Goal: Information Seeking & Learning: Learn about a topic

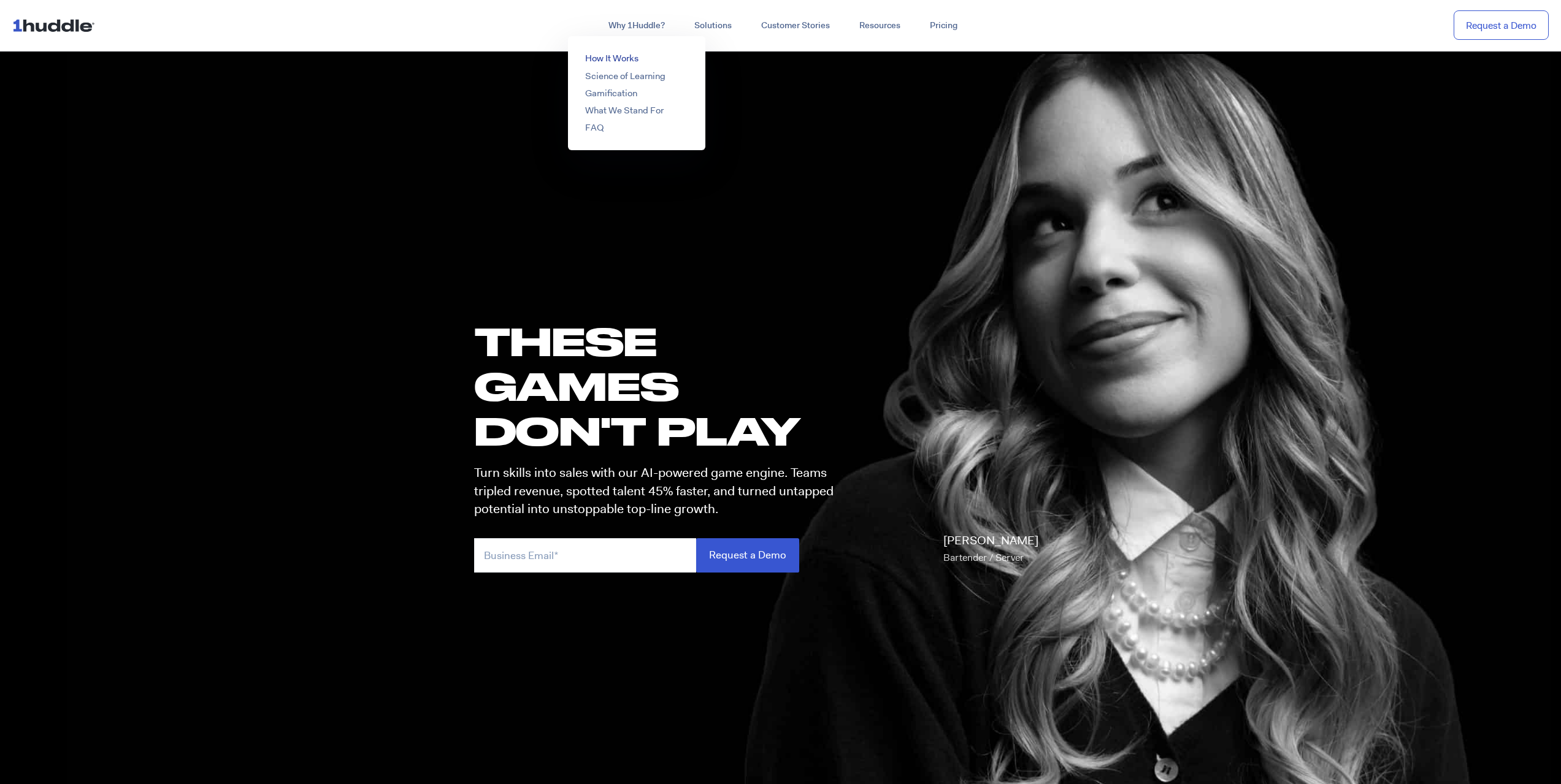
click at [627, 57] on link "How It Works" at bounding box center [611, 58] width 53 height 12
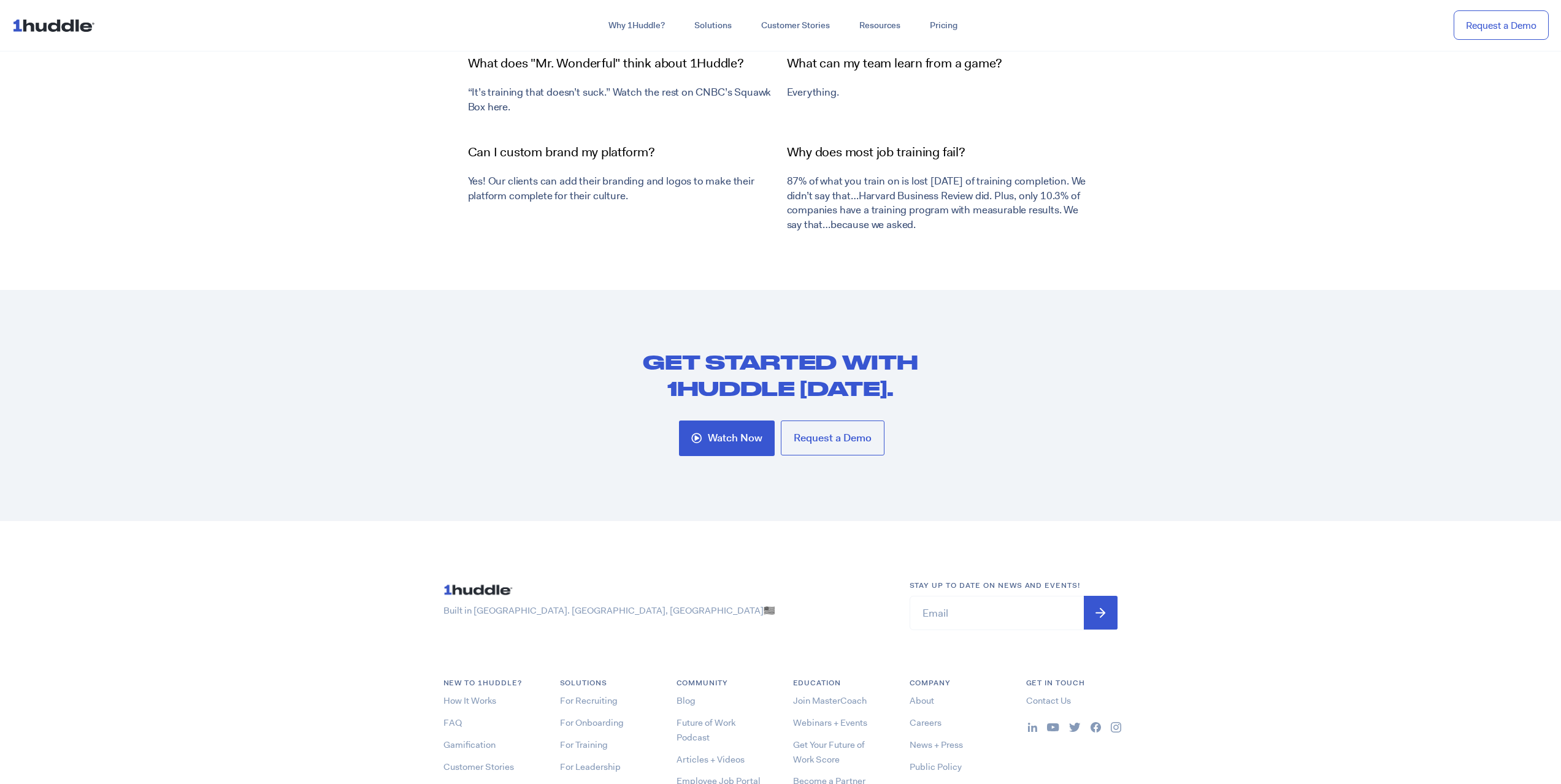
scroll to position [4968, 0]
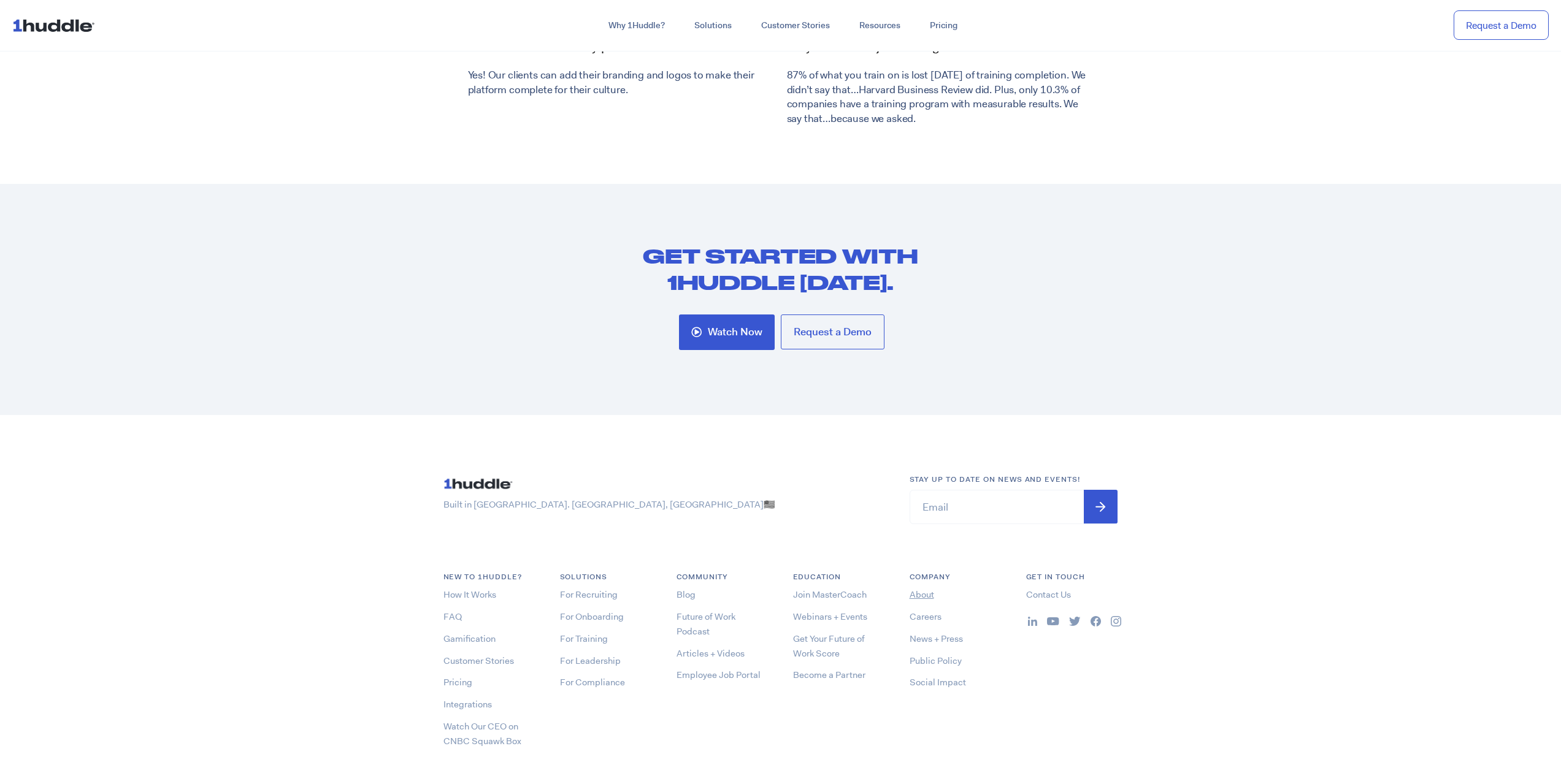
click at [928, 588] on link "About" at bounding box center [921, 594] width 25 height 12
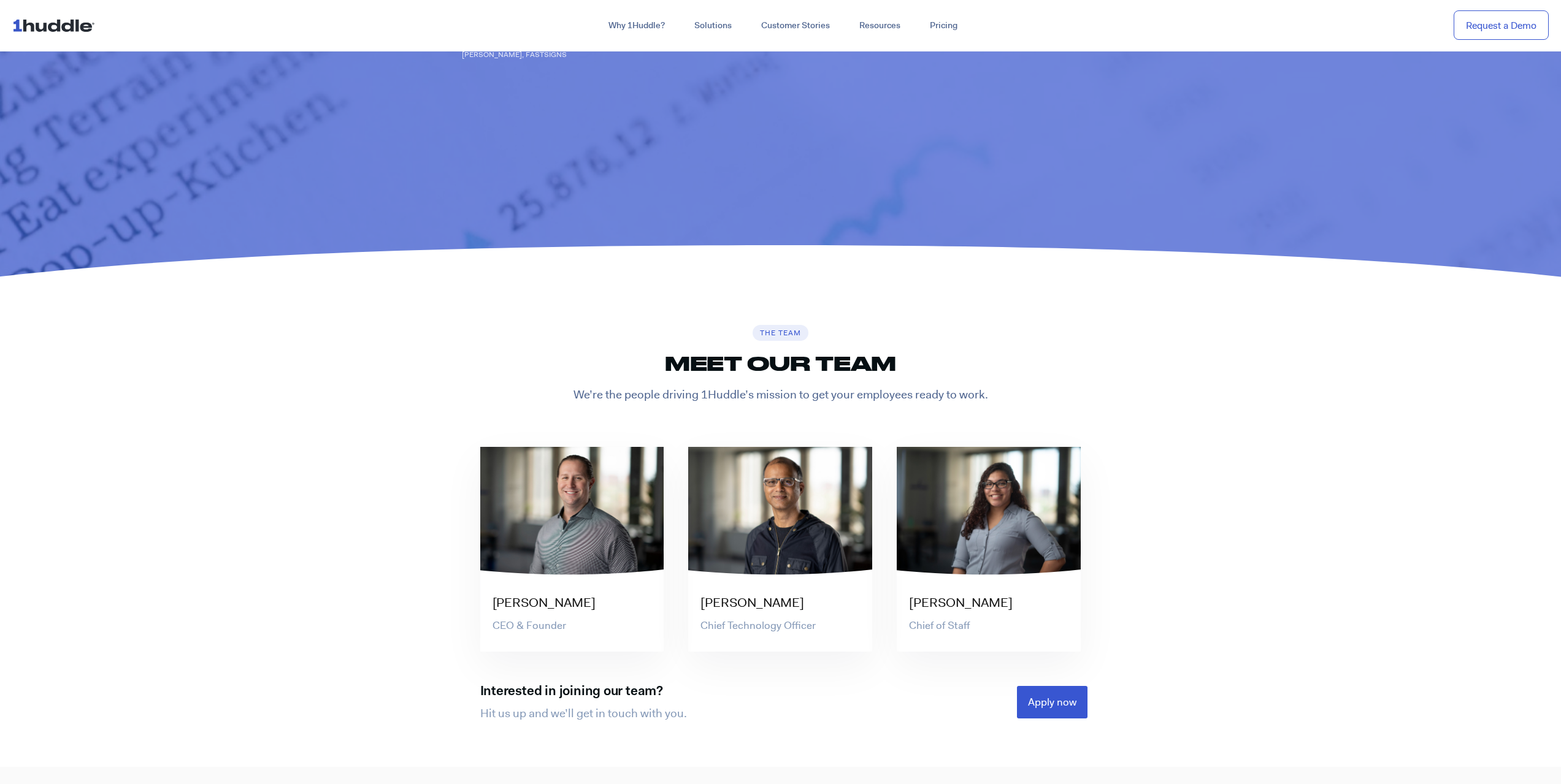
scroll to position [2821, 0]
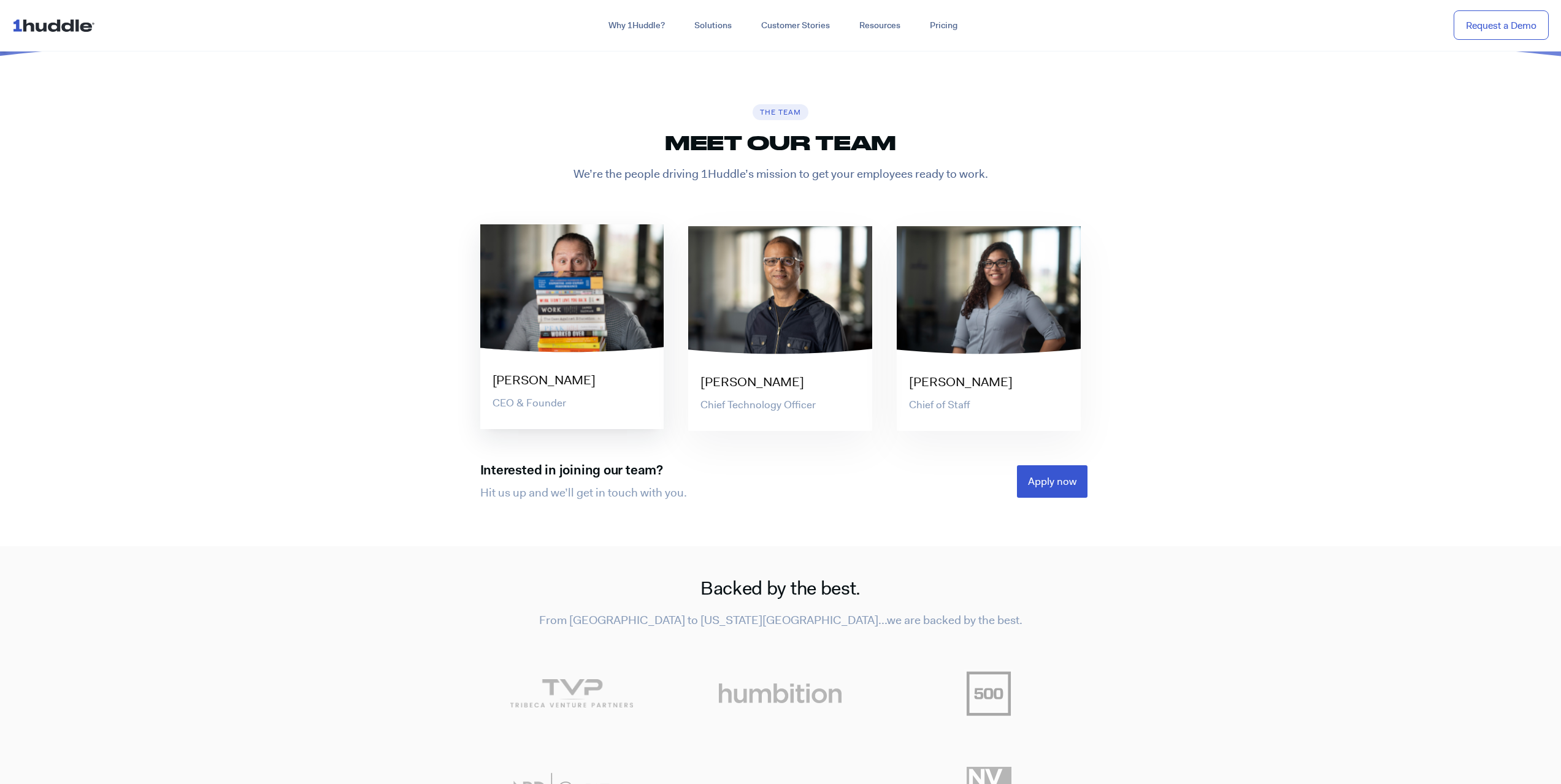
click at [634, 288] on div at bounding box center [572, 288] width 184 height 129
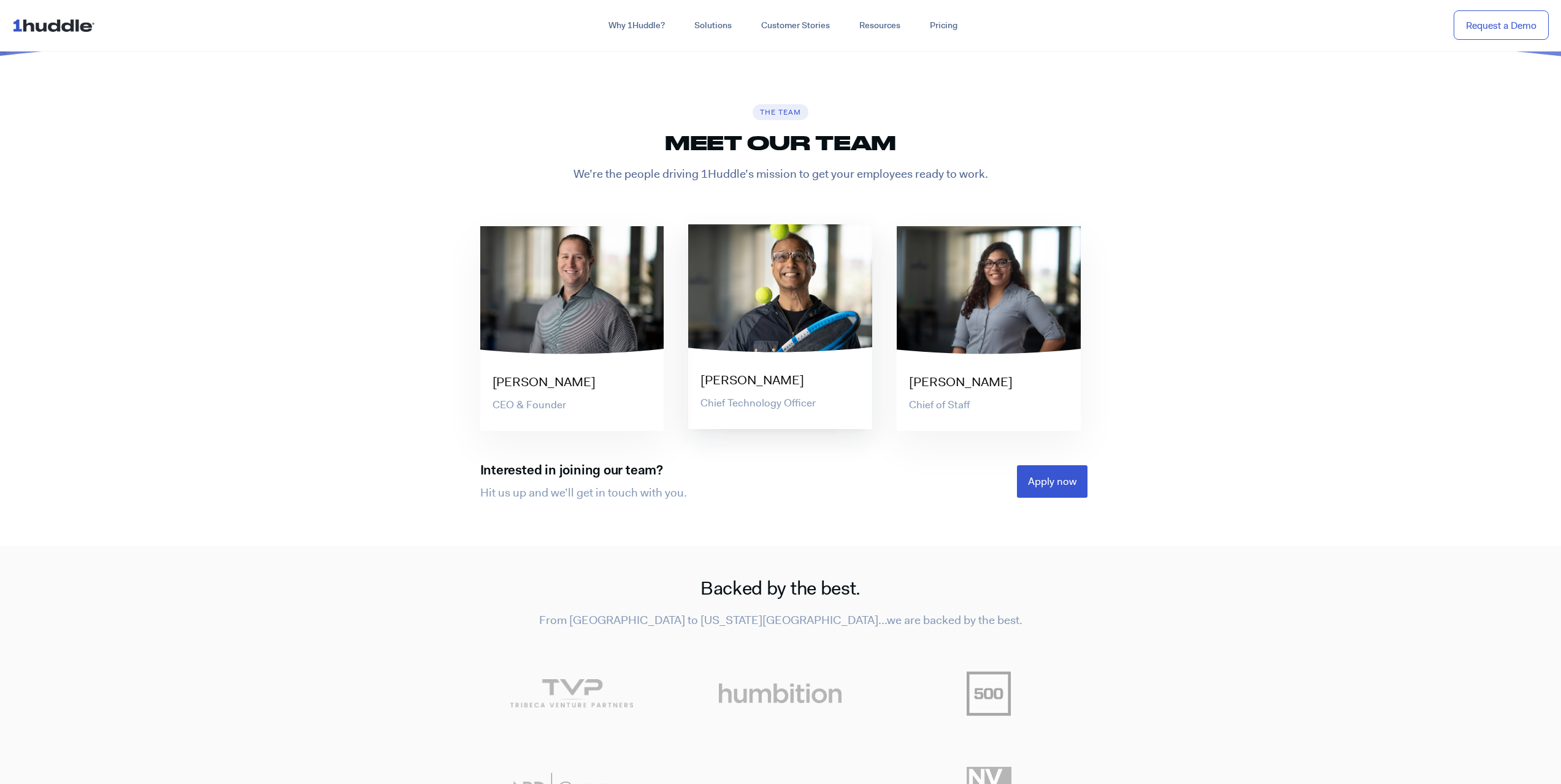
click at [800, 298] on div at bounding box center [780, 288] width 184 height 129
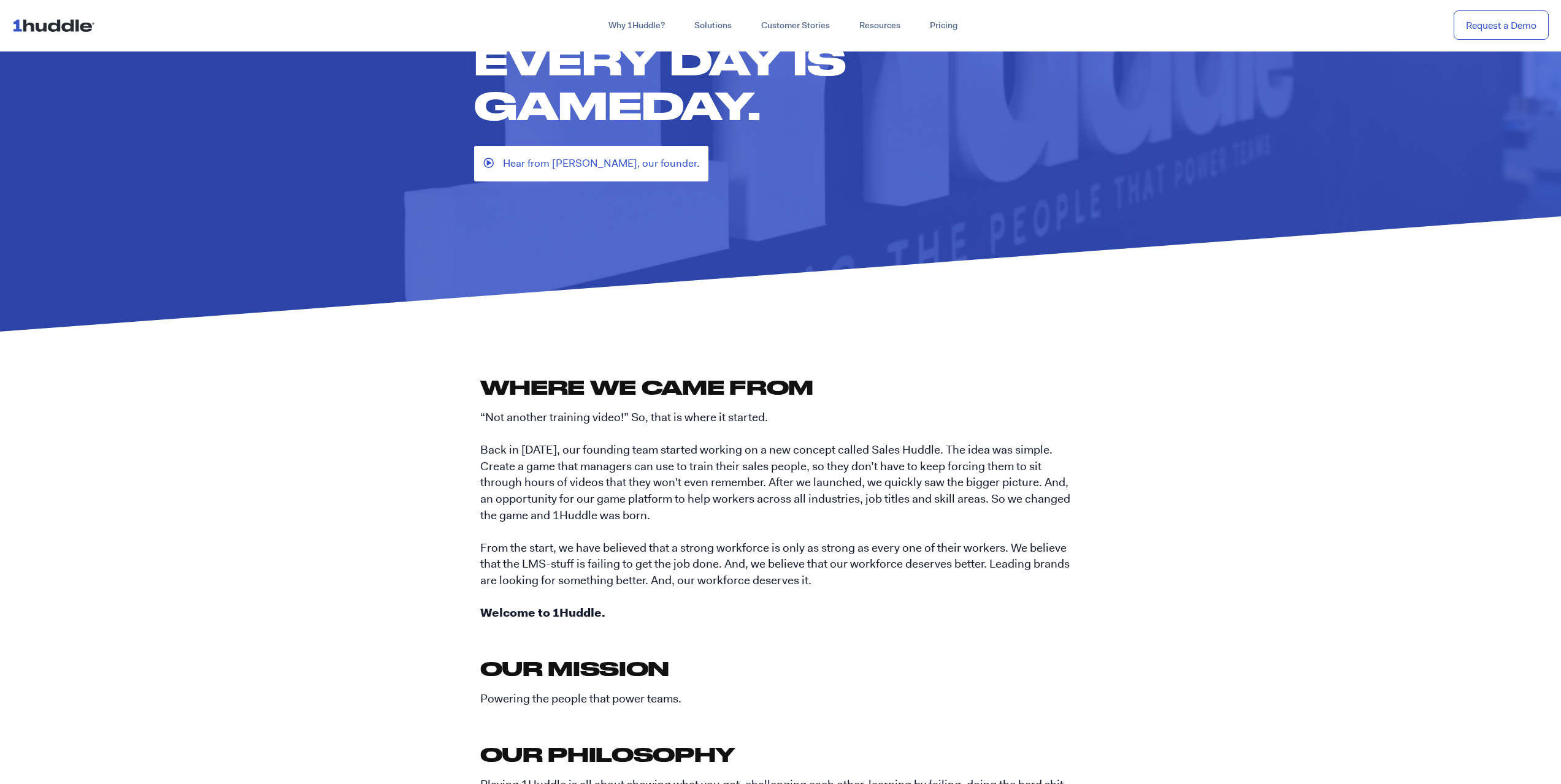
scroll to position [0, 0]
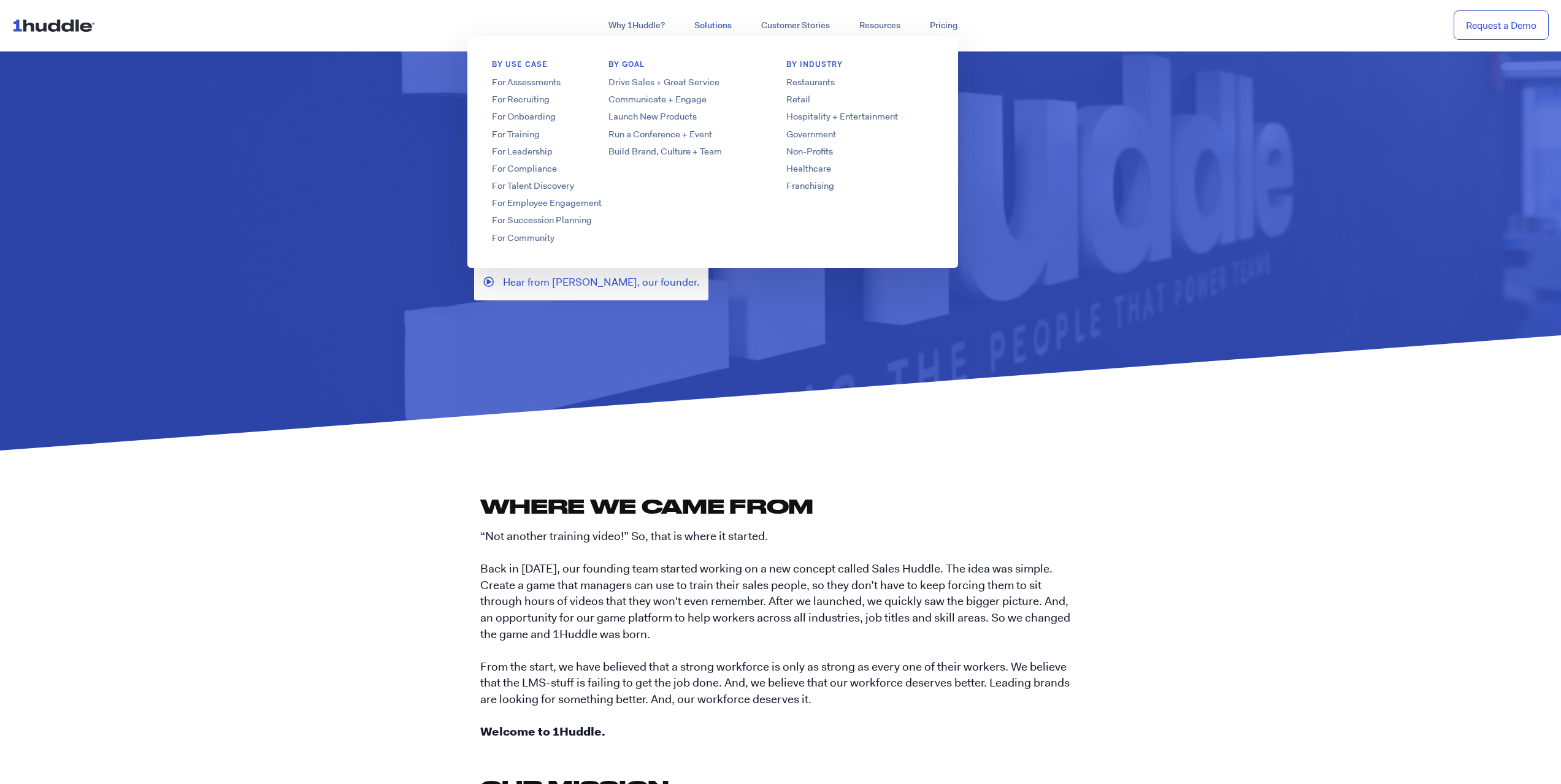
click at [708, 30] on link "Solutions" at bounding box center [713, 26] width 67 height 22
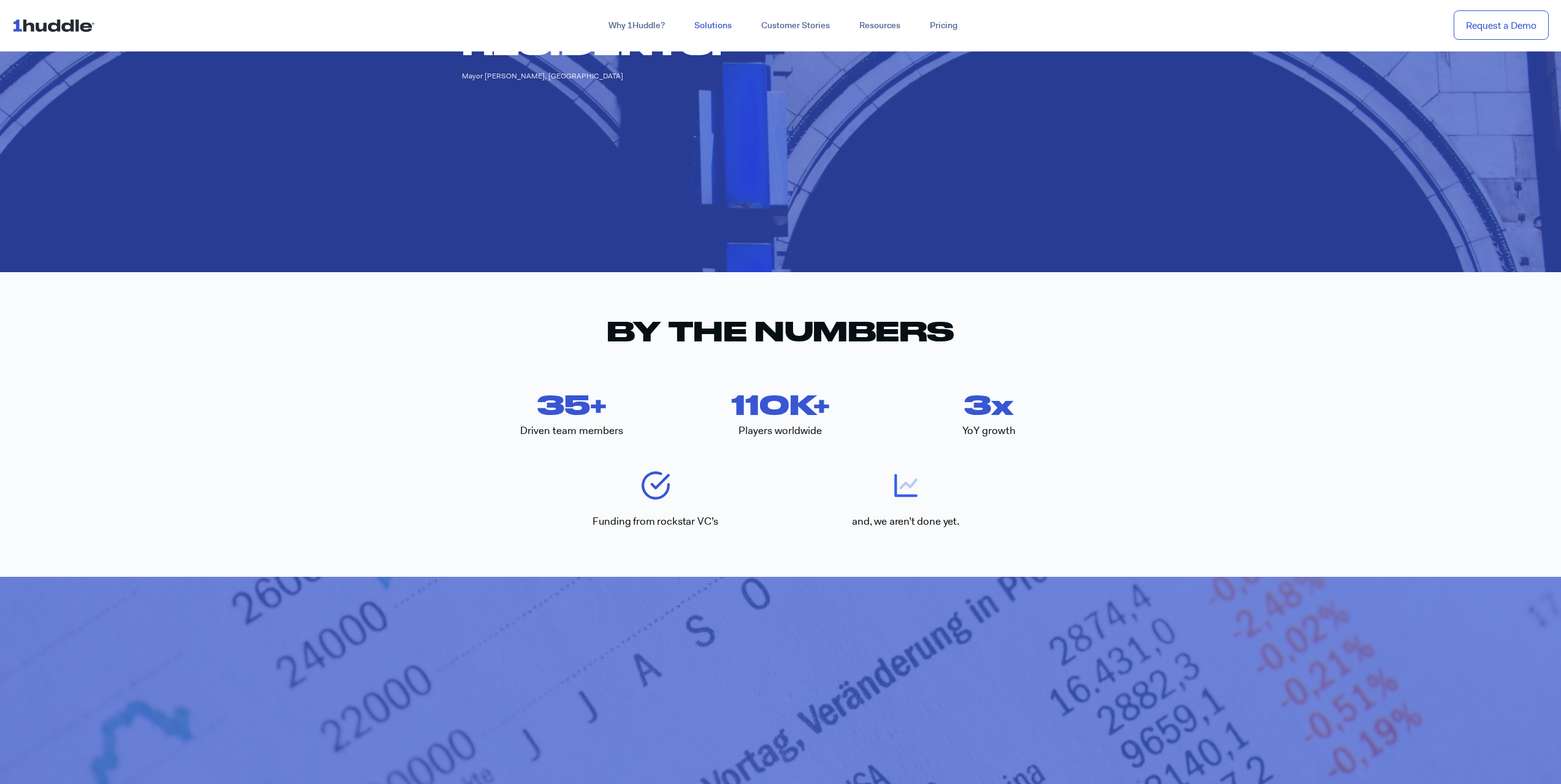
scroll to position [1840, 0]
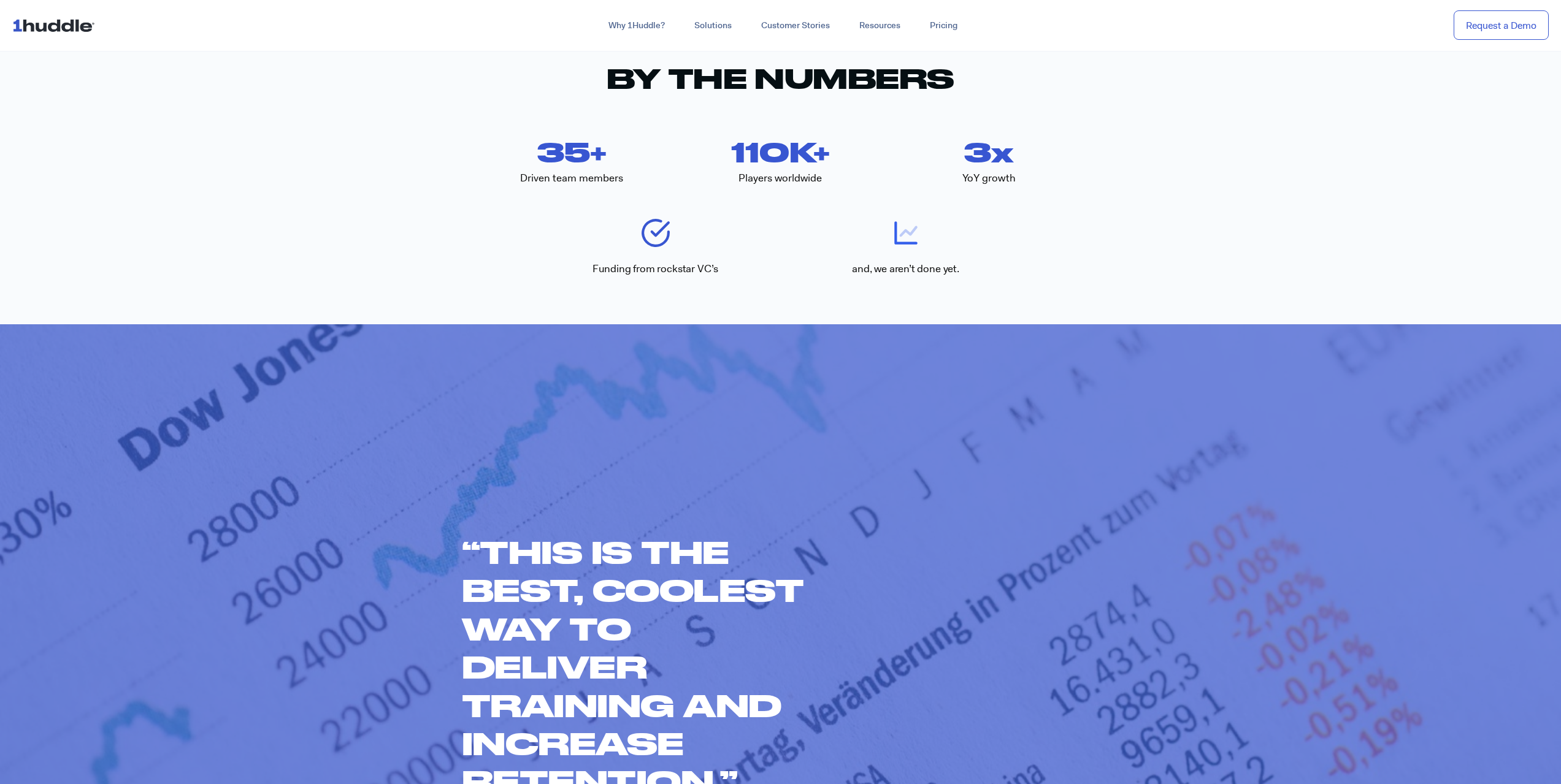
click at [43, 29] on img at bounding box center [55, 25] width 88 height 23
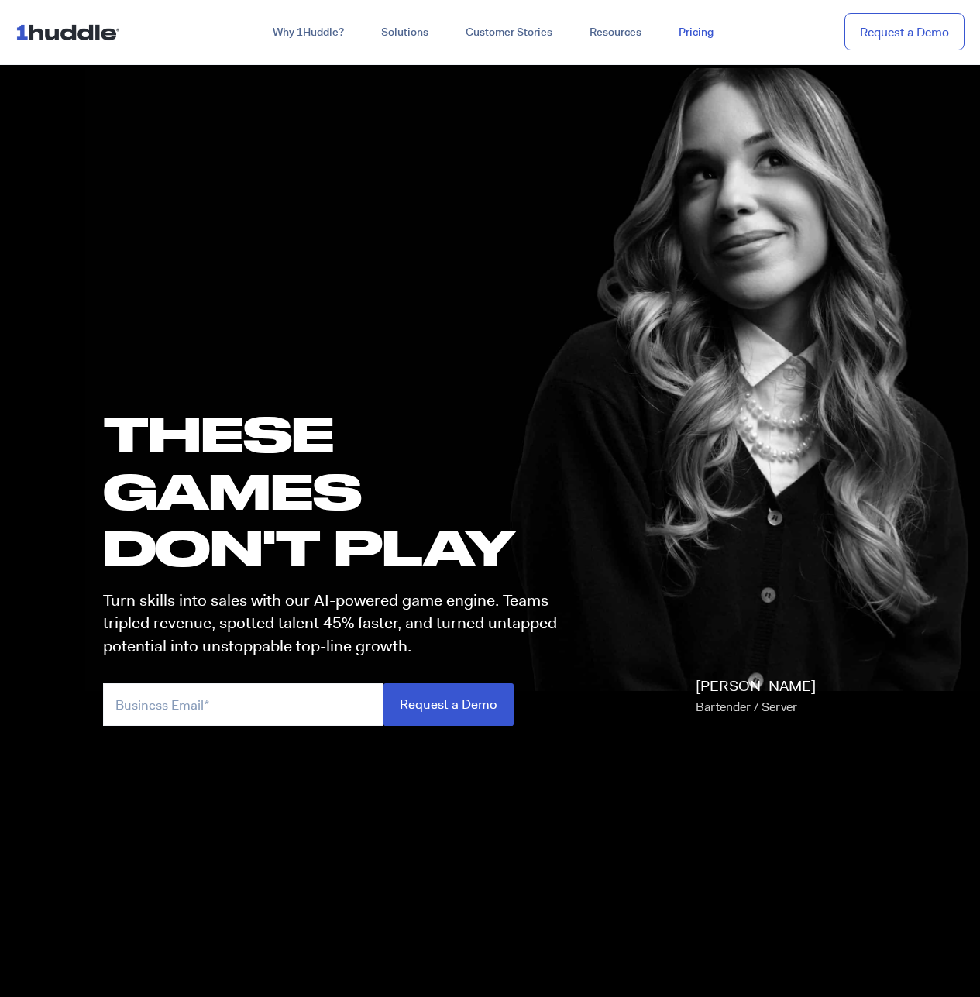
click at [687, 28] on link "Pricing" at bounding box center [696, 33] width 72 height 28
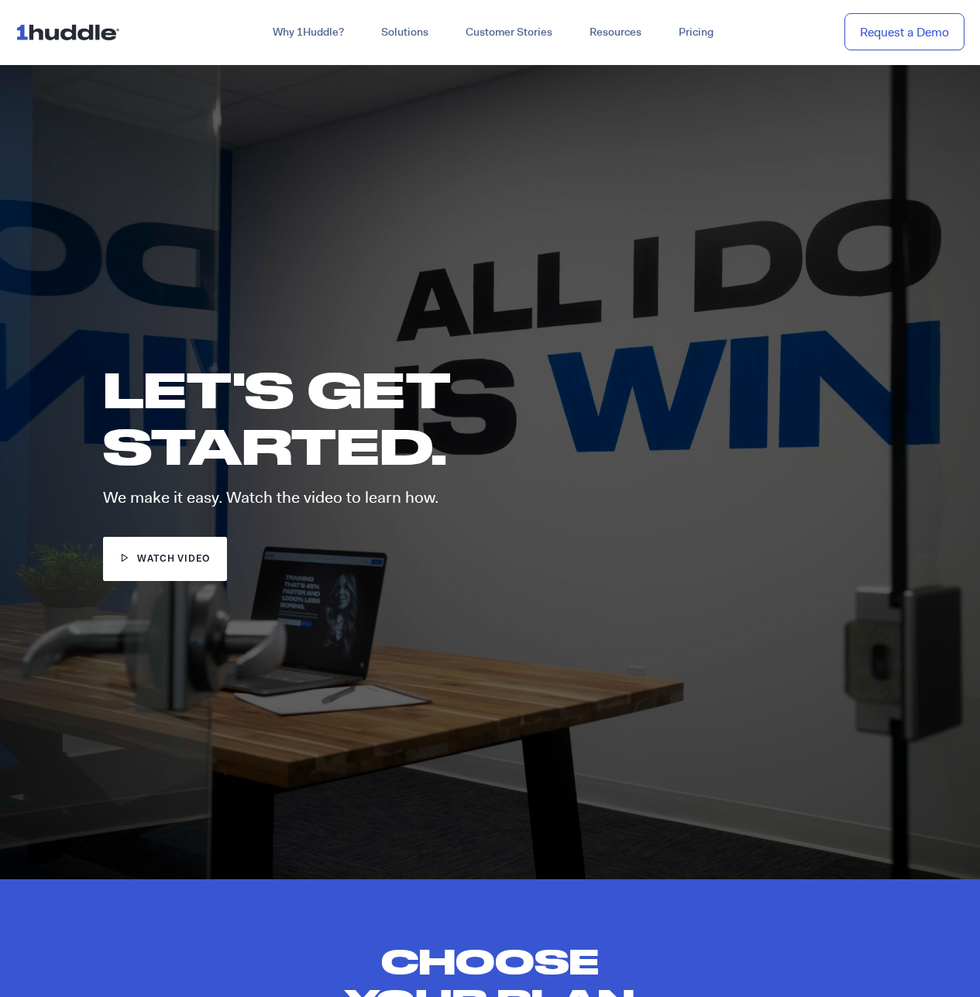
click at [106, 41] on img at bounding box center [70, 31] width 111 height 29
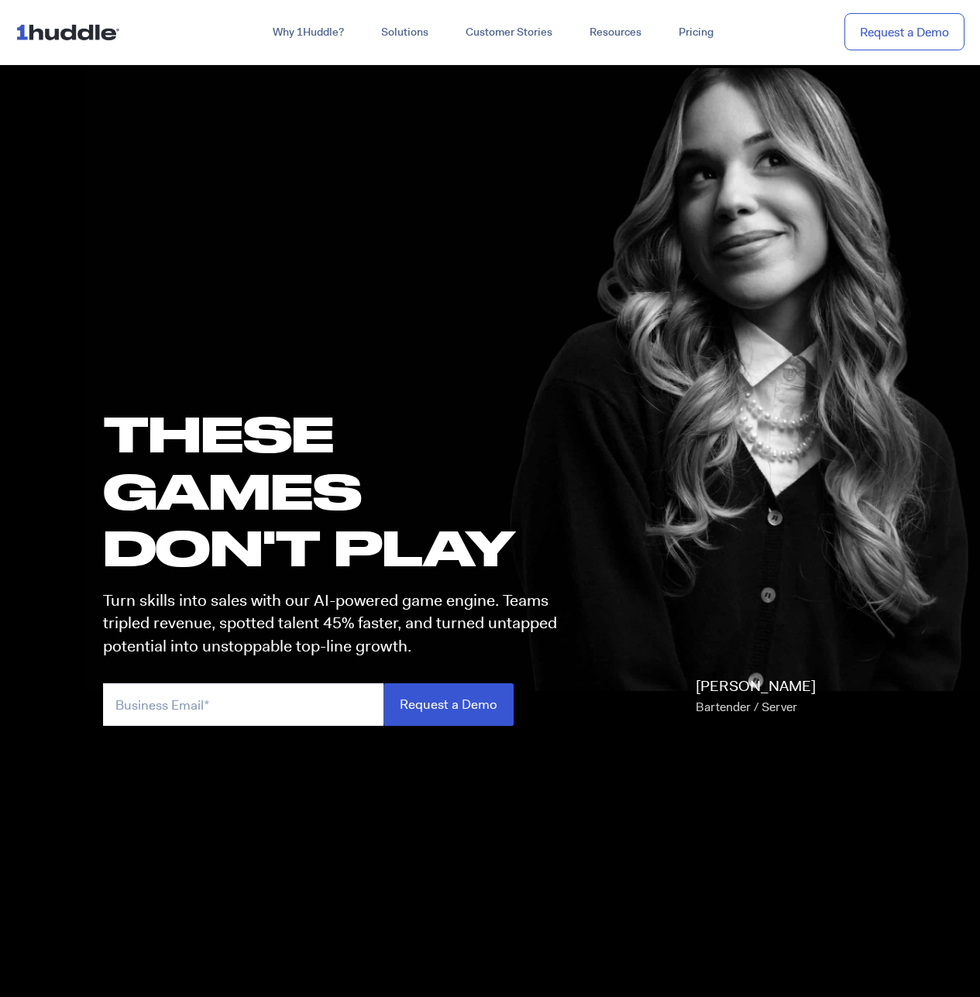
click at [235, 194] on div "these GAMES DON'T PLAY Turn skills into sales with our AI-powered game engine. …" at bounding box center [490, 585] width 805 height 947
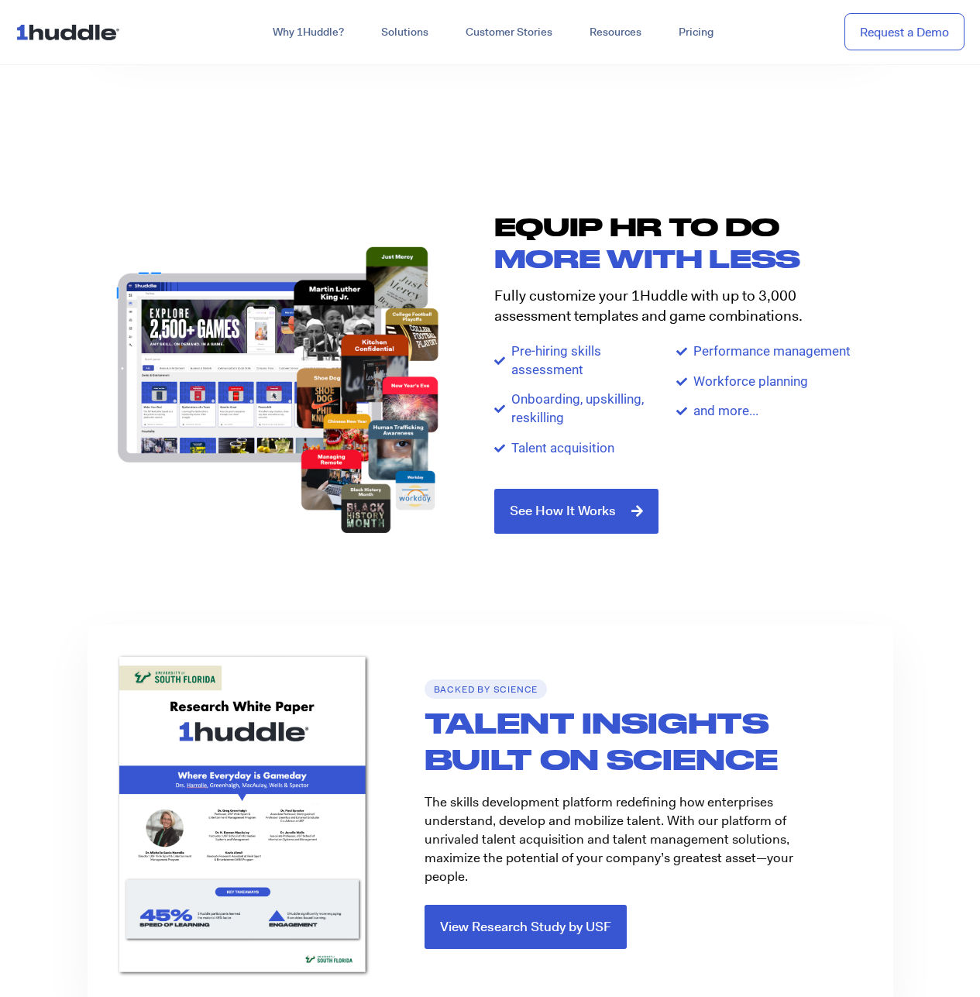
scroll to position [2633, 0]
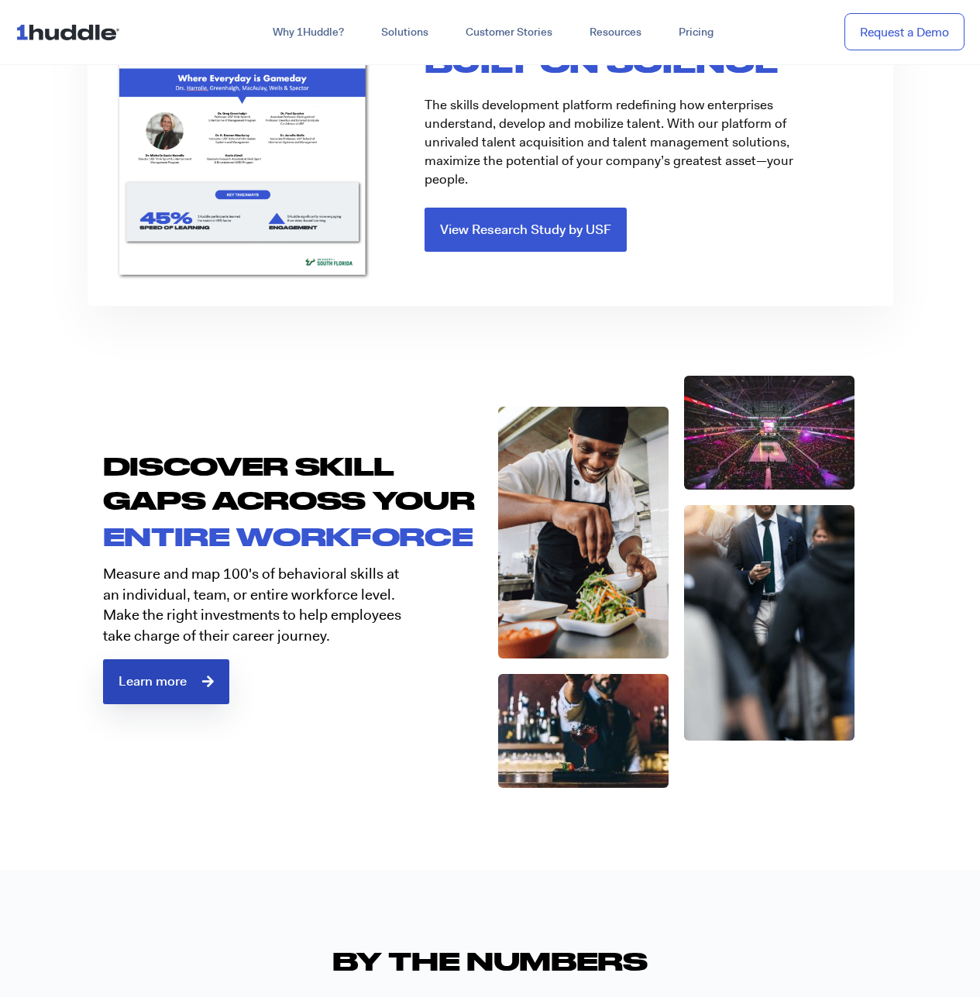
click at [203, 685] on icon at bounding box center [208, 680] width 12 height 13
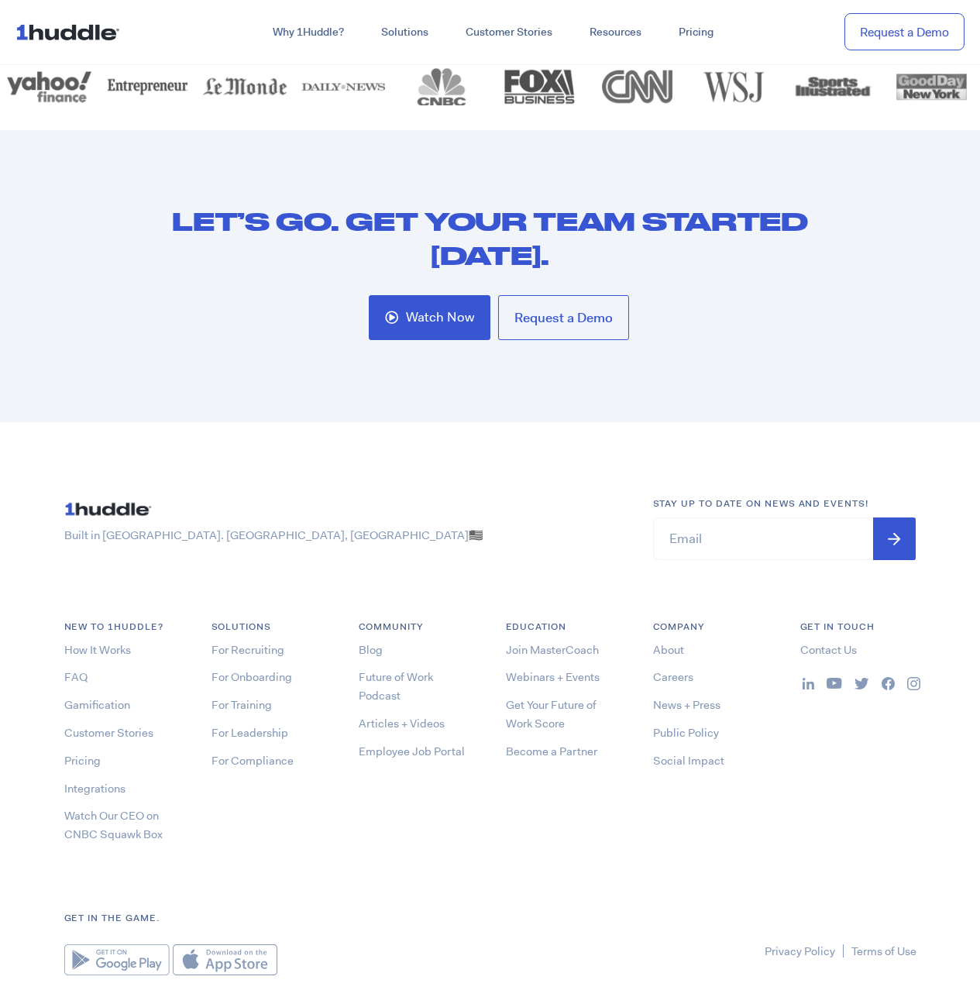
scroll to position [4794, 0]
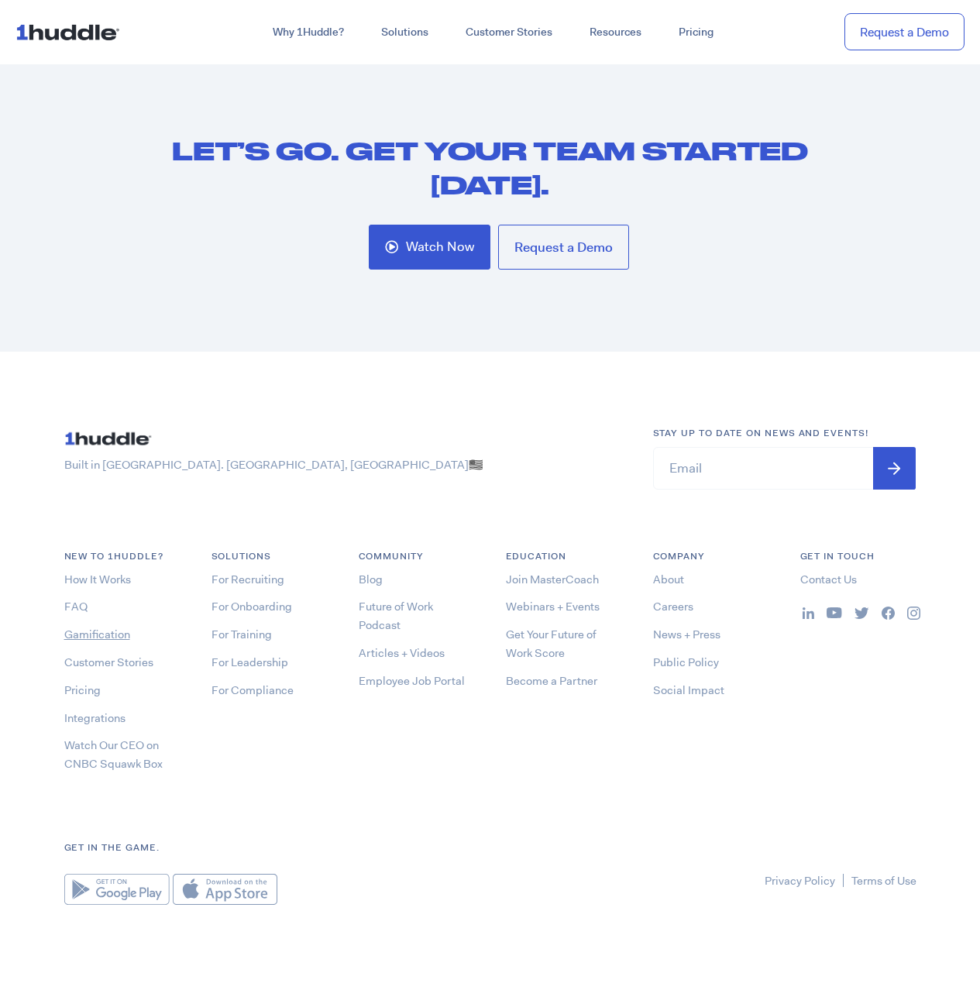
click at [93, 633] on link "Gamification" at bounding box center [97, 633] width 66 height 15
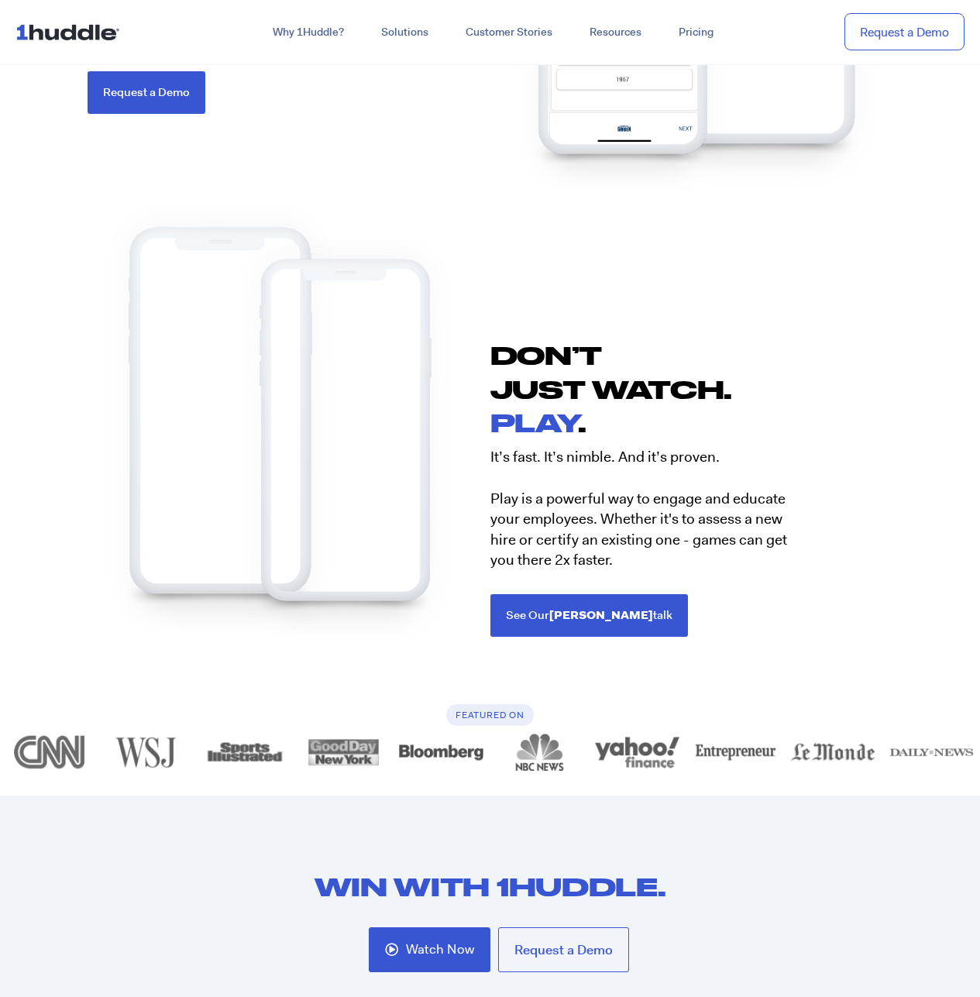
scroll to position [3407, 0]
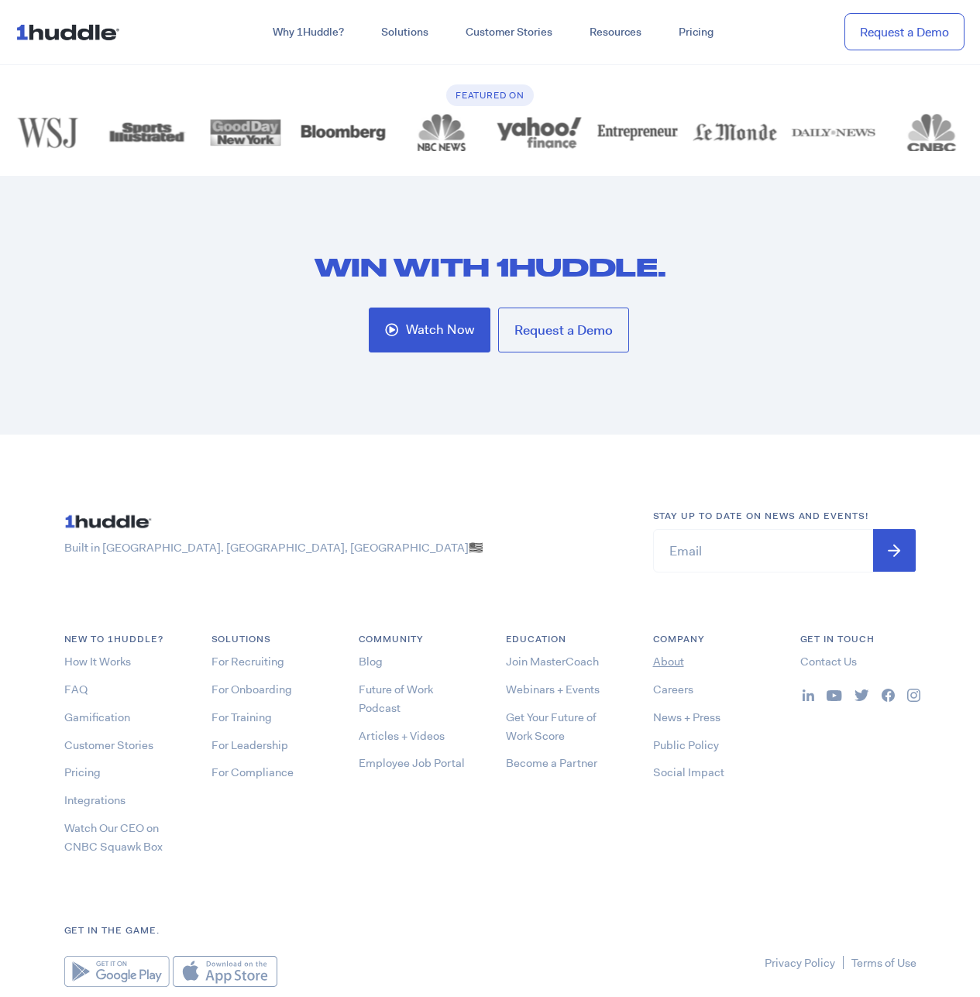
click at [671, 664] on link "About" at bounding box center [668, 661] width 31 height 15
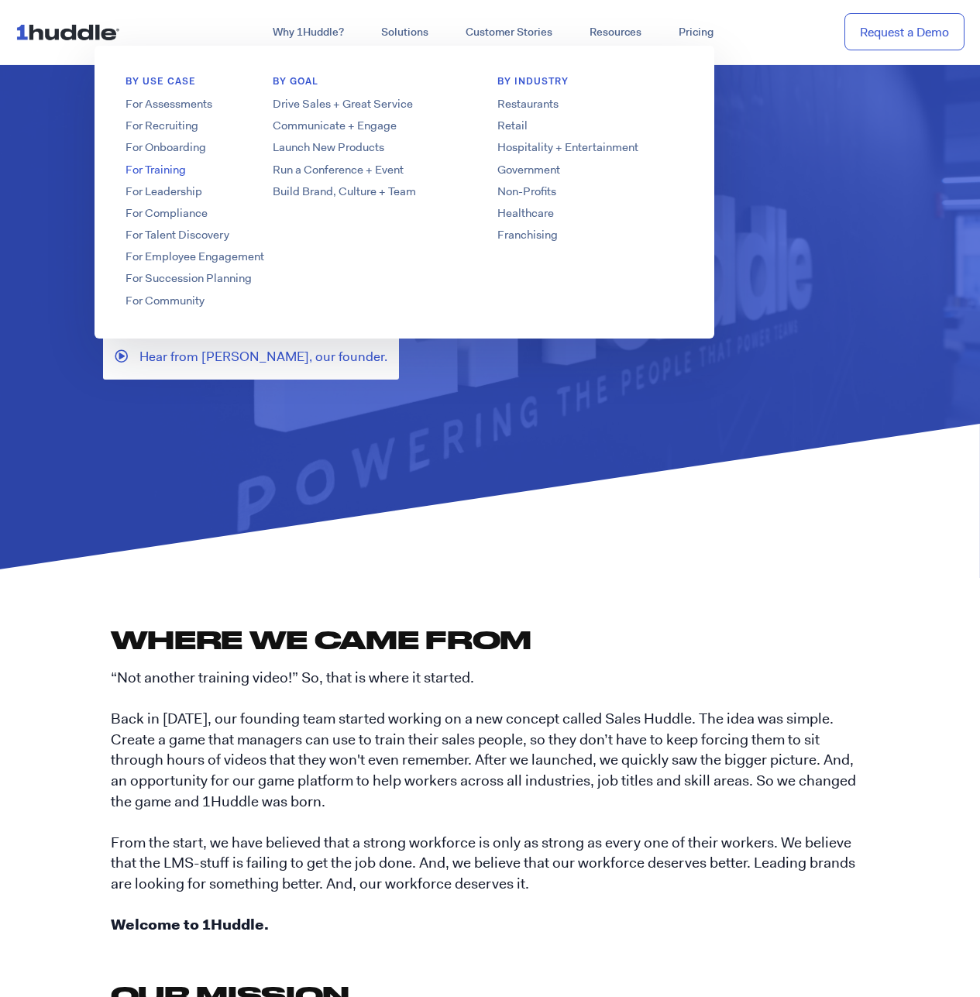
click at [166, 169] on link "For Training" at bounding box center [218, 170] width 248 height 16
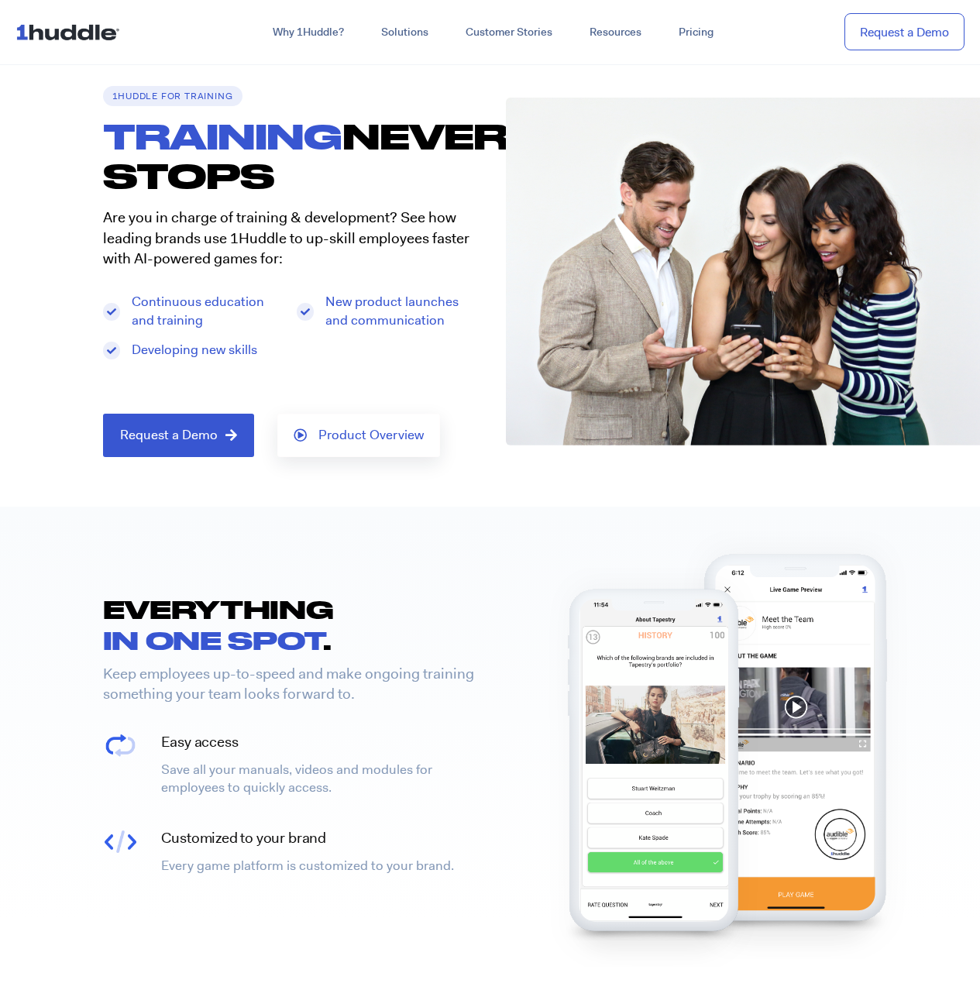
scroll to position [77, 0]
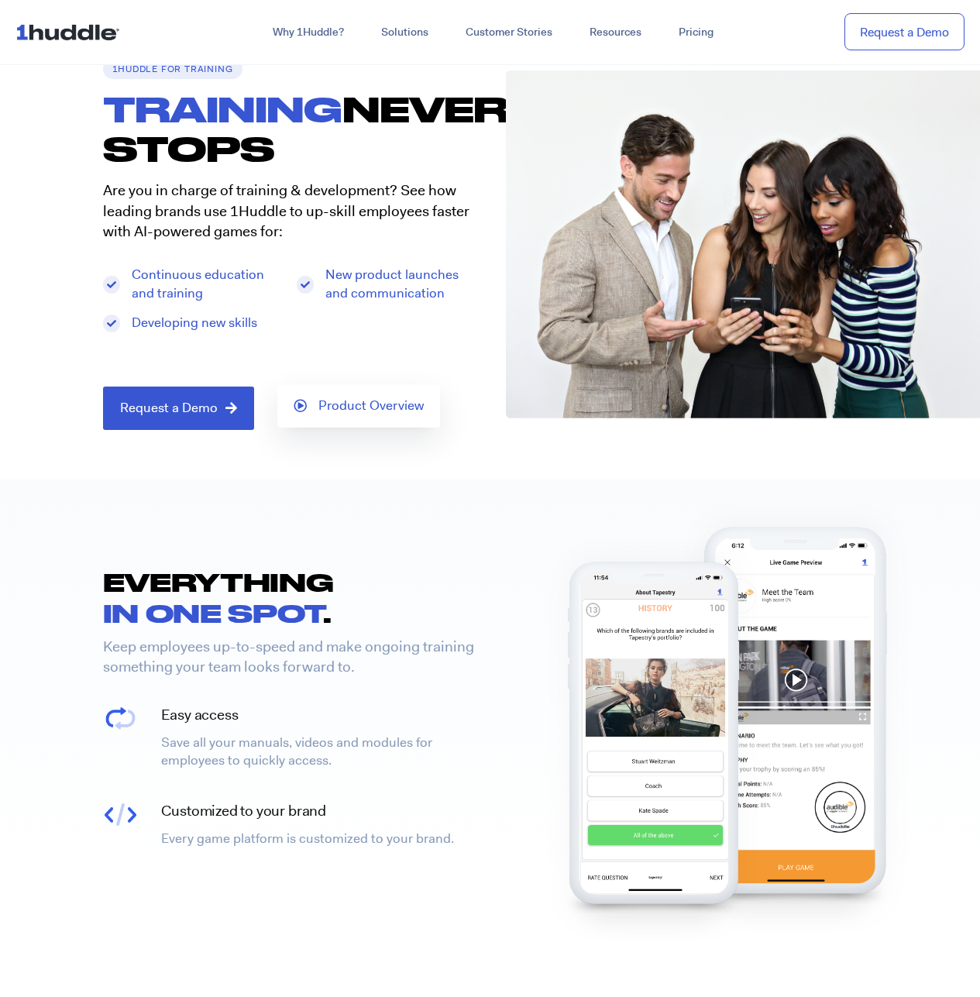
click at [312, 411] on span "Product Overview" at bounding box center [358, 406] width 130 height 14
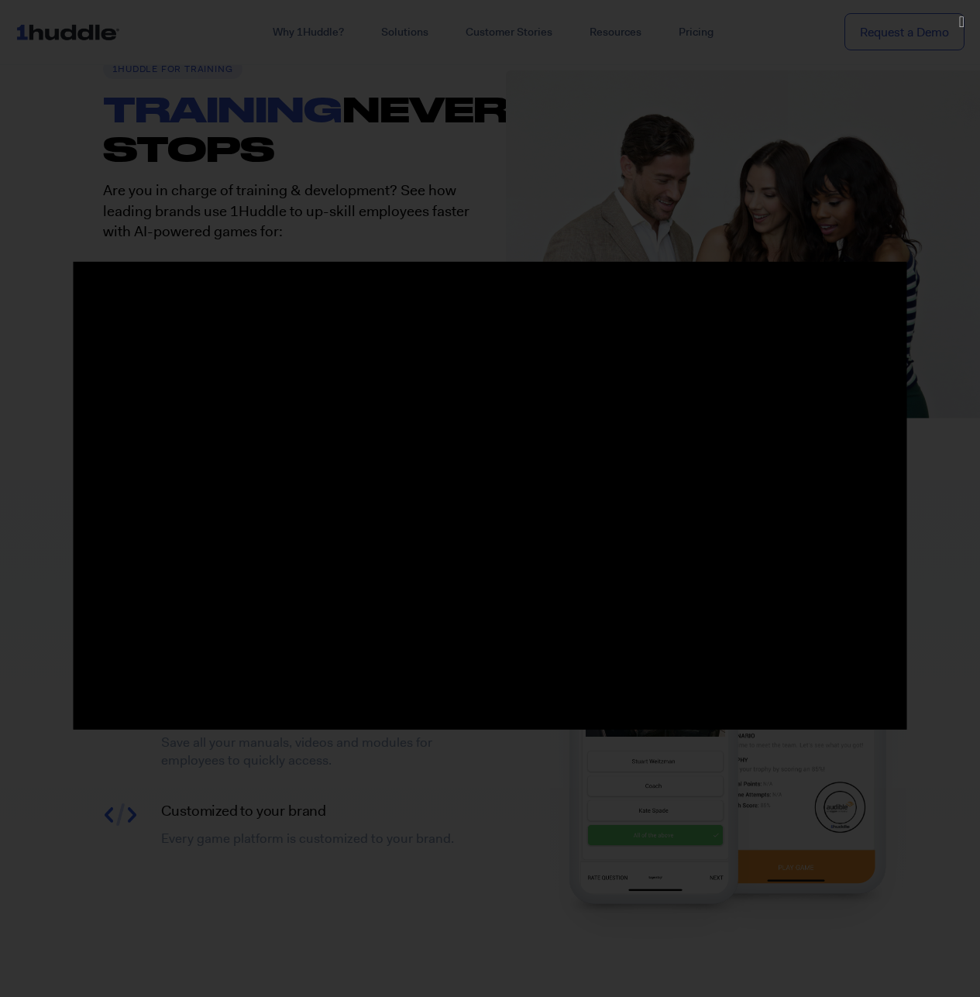
click at [886, 777] on div at bounding box center [490, 498] width 980 height 997
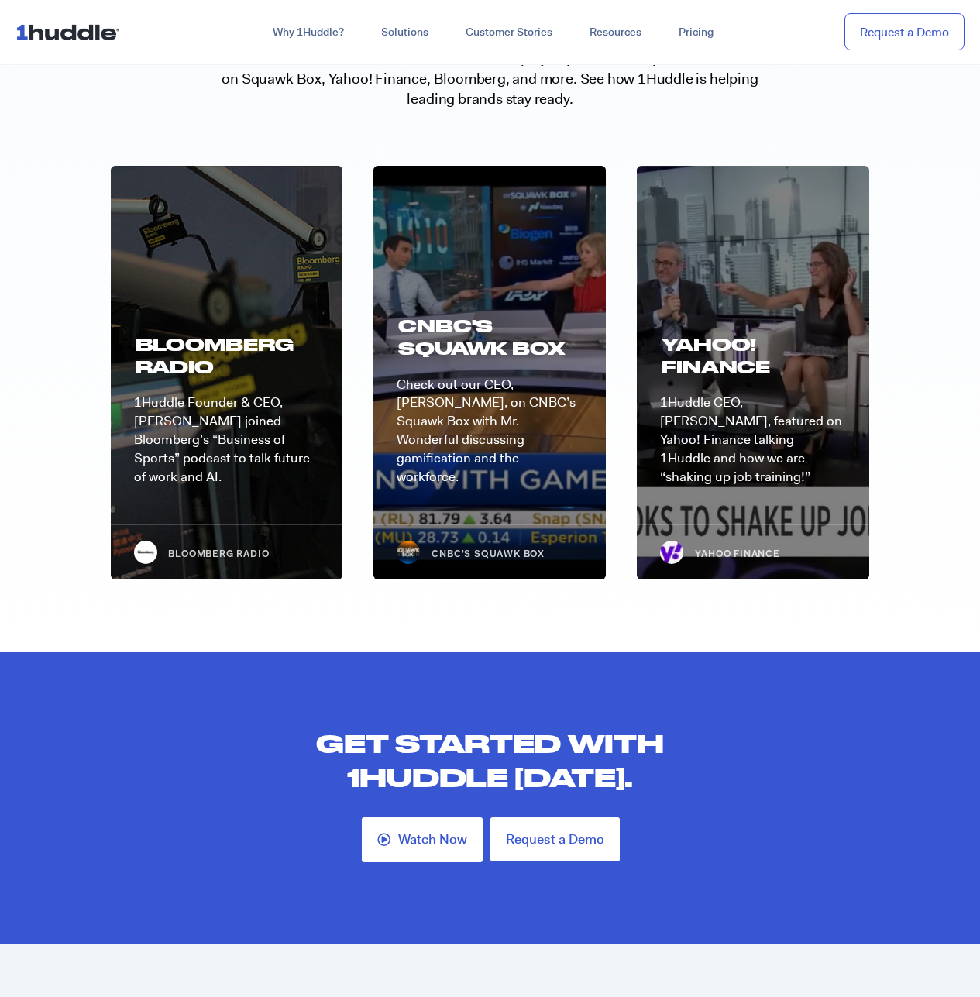
scroll to position [4027, 0]
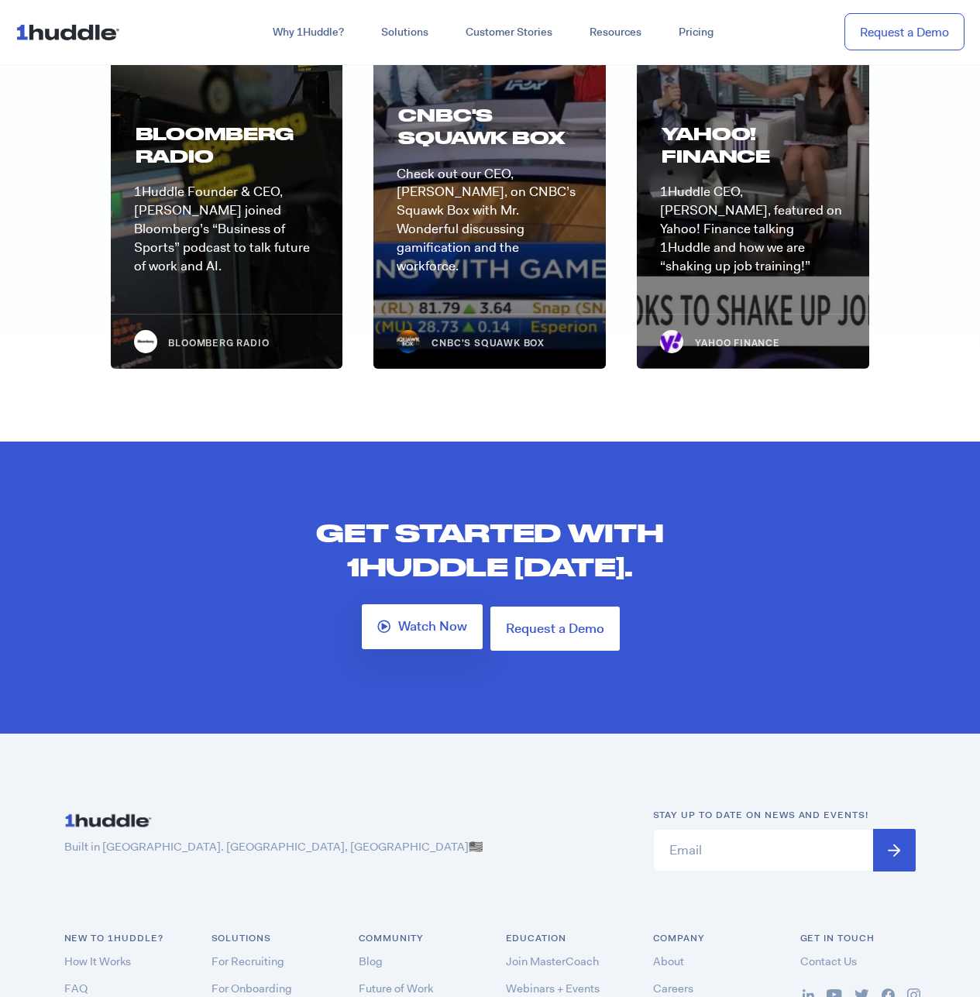
click at [424, 620] on span "Watch Now" at bounding box center [432, 627] width 69 height 14
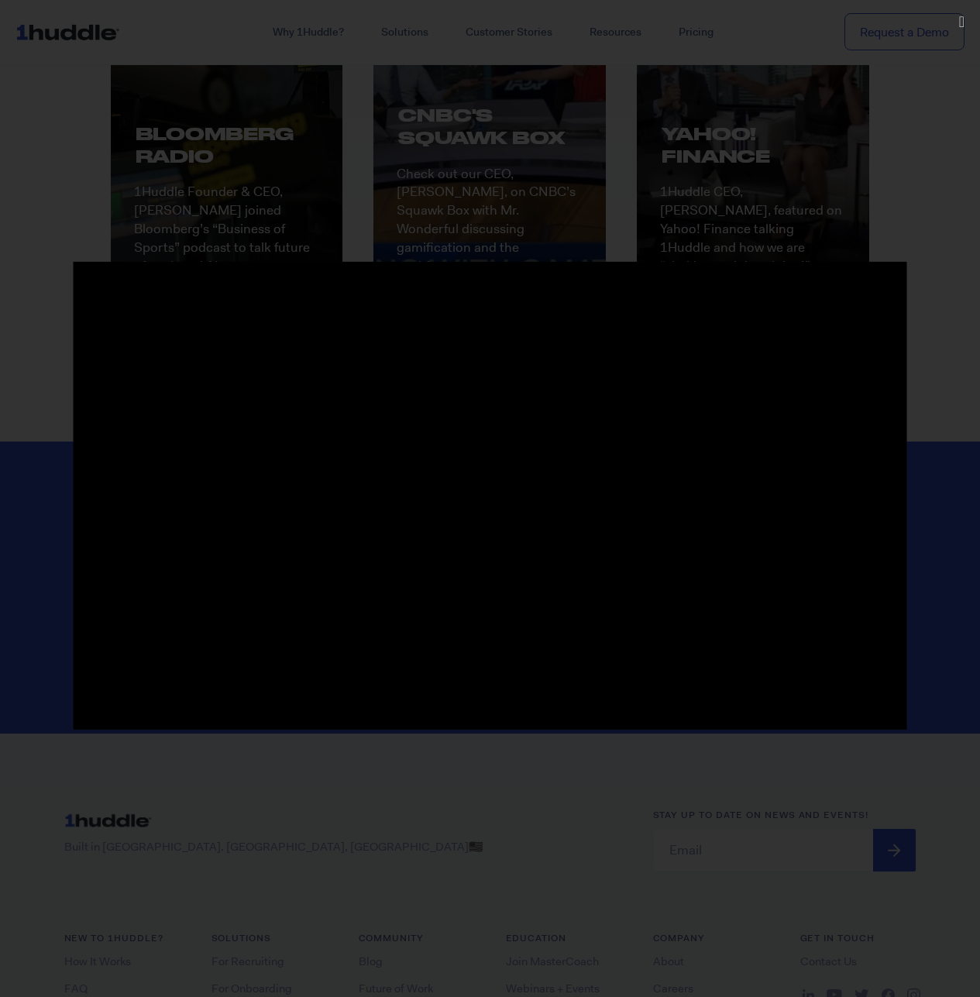
click at [342, 815] on div at bounding box center [490, 498] width 980 height 997
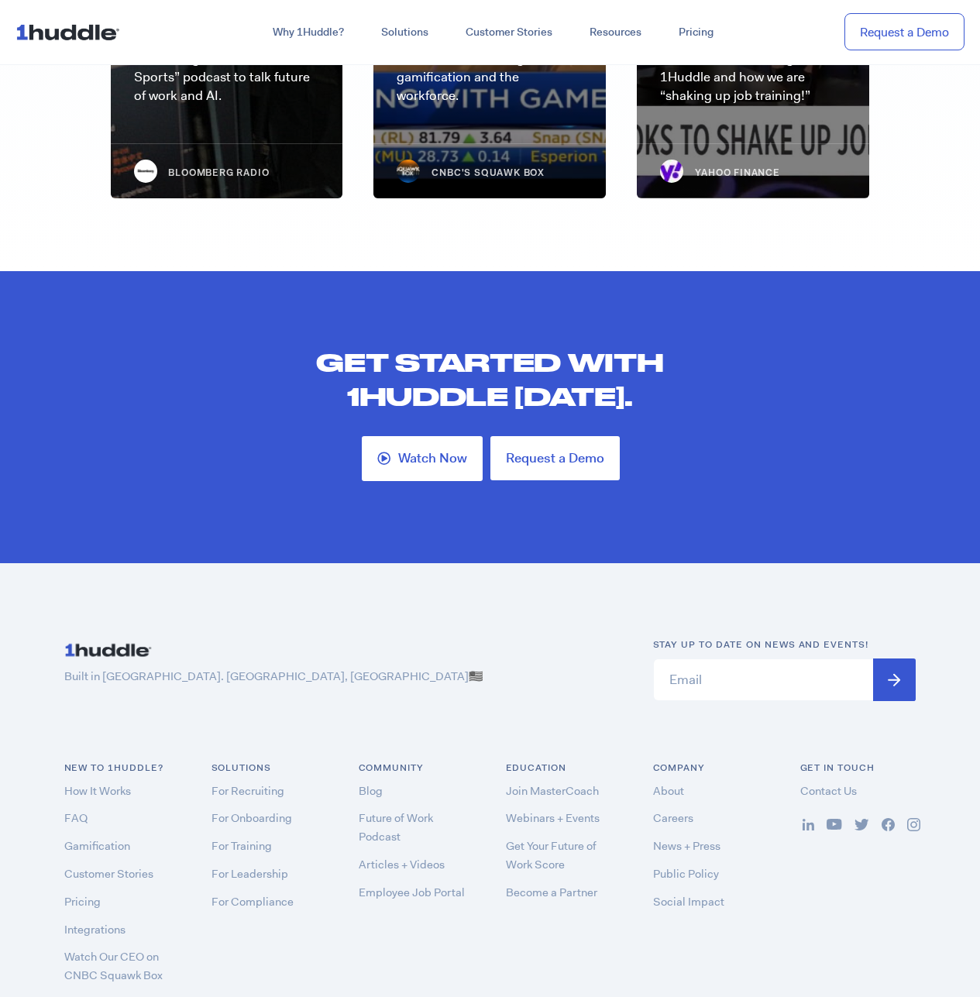
scroll to position [4308, 0]
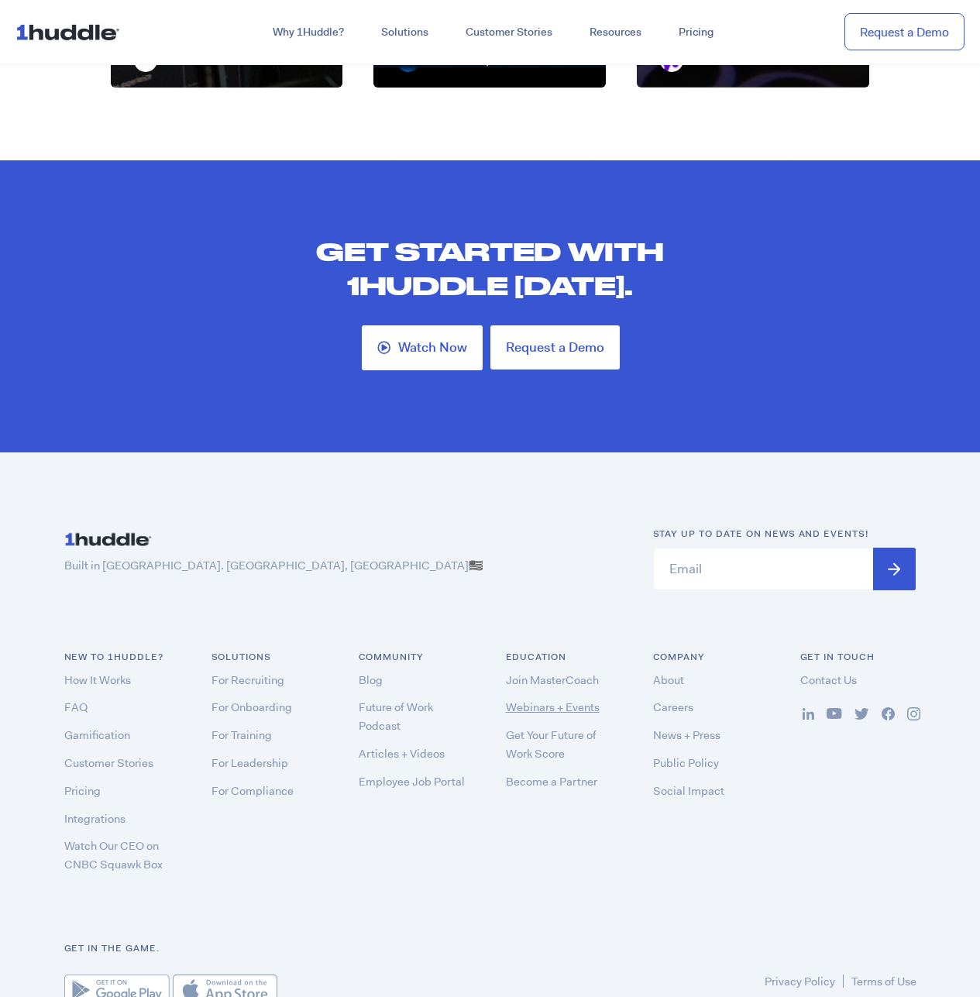
click at [537, 699] on link "Webinars + Events" at bounding box center [553, 706] width 94 height 15
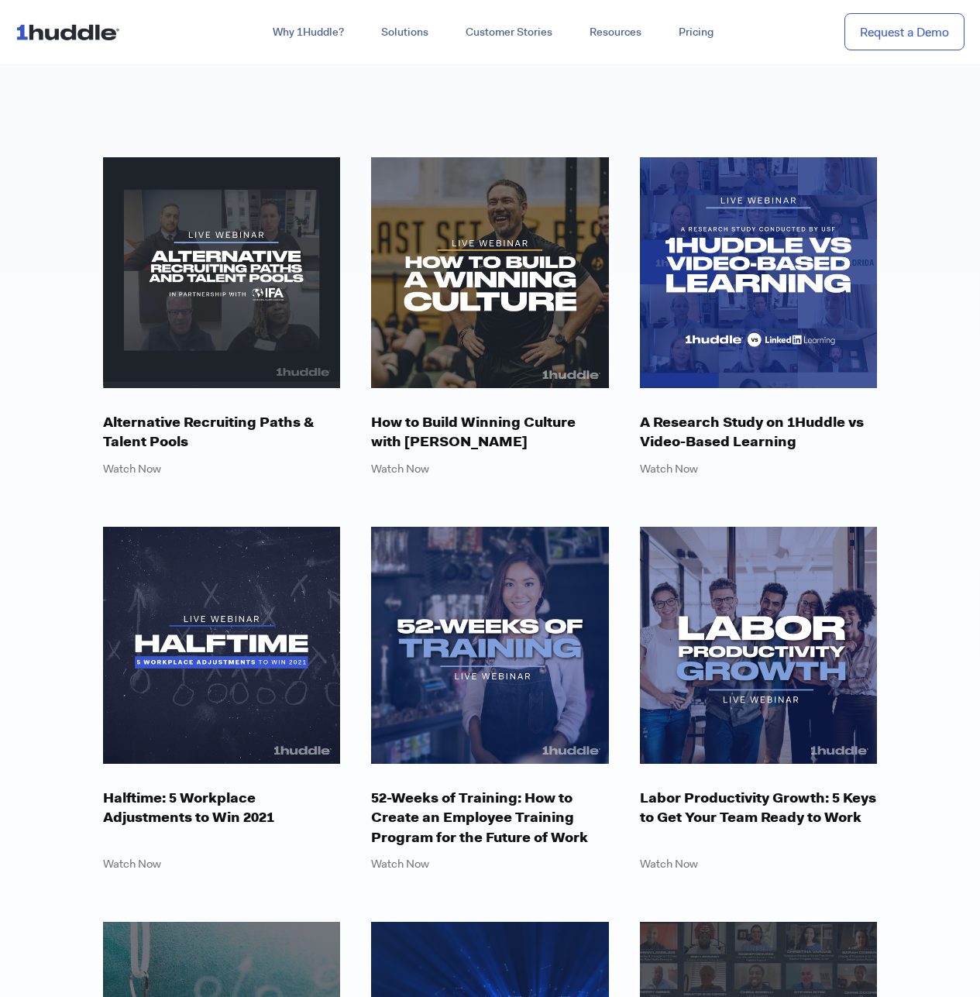
scroll to position [620, 0]
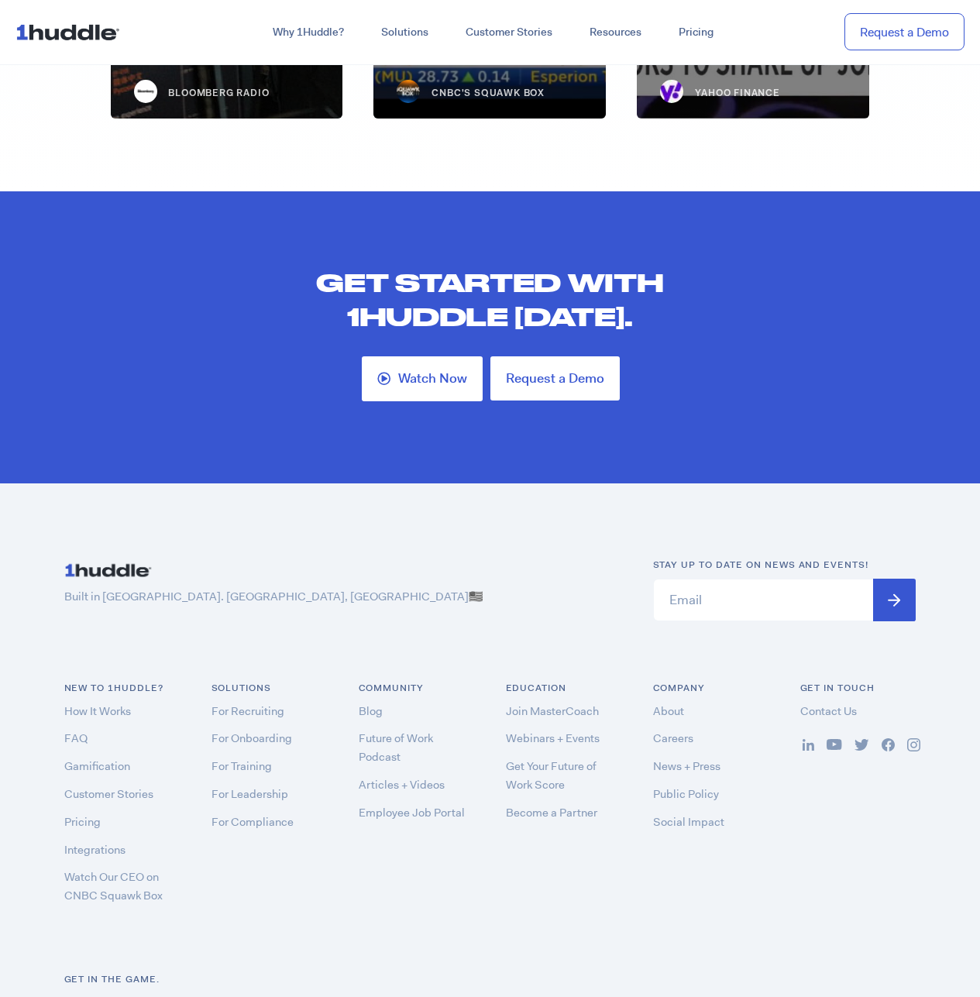
scroll to position [4308, 0]
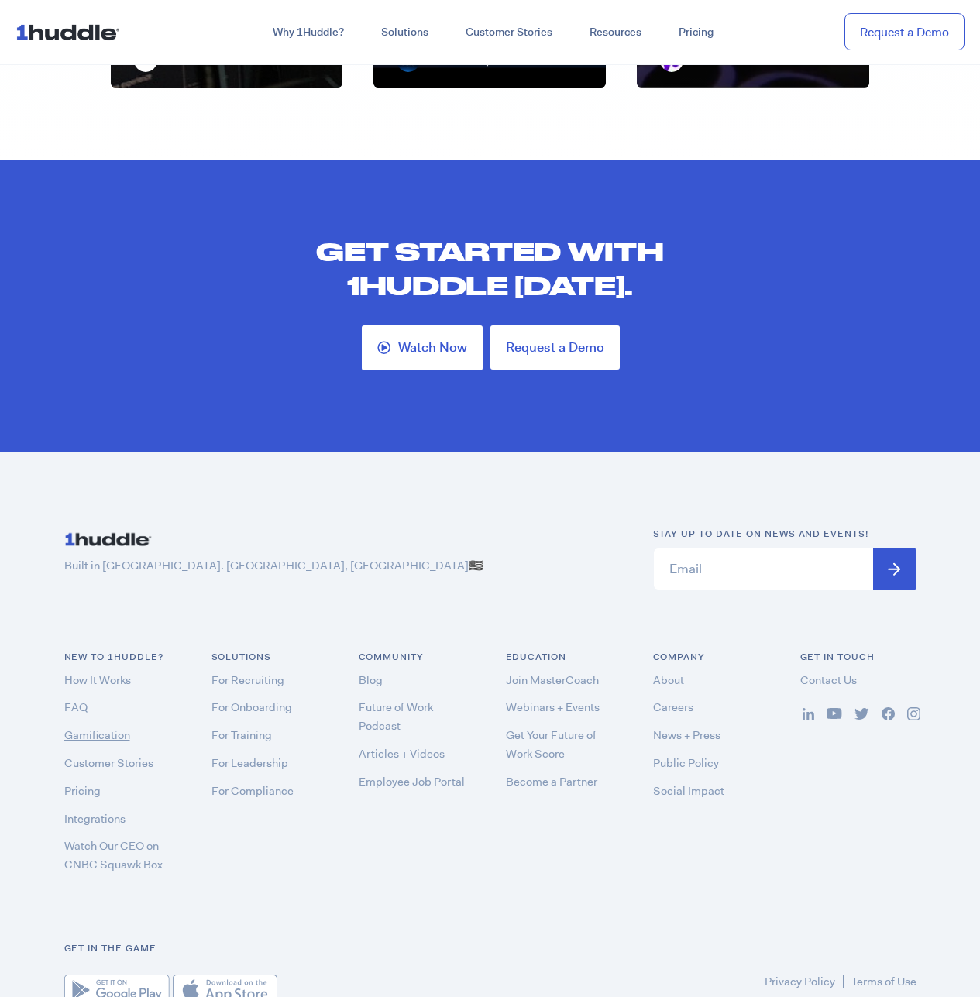
click at [103, 727] on link "Gamification" at bounding box center [97, 734] width 66 height 15
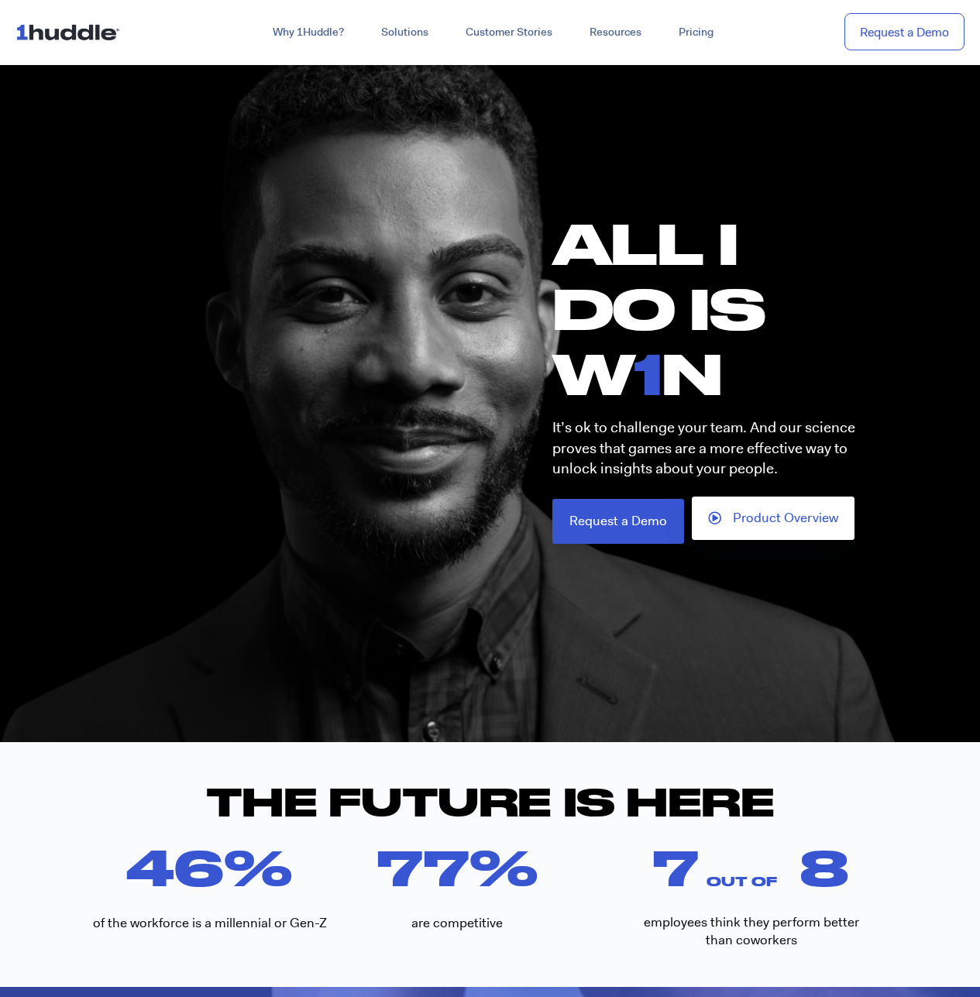
click at [741, 521] on span "Product Overview" at bounding box center [785, 518] width 105 height 14
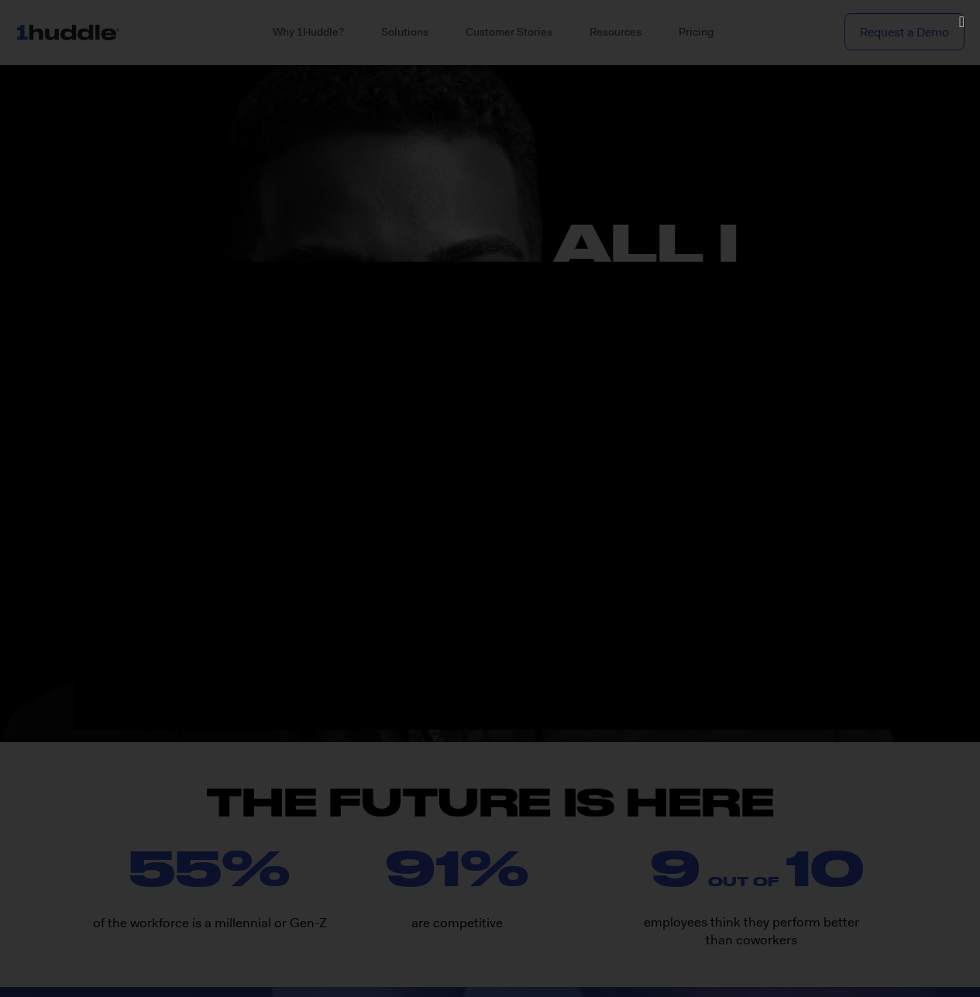
click at [589, 830] on div at bounding box center [490, 498] width 980 height 997
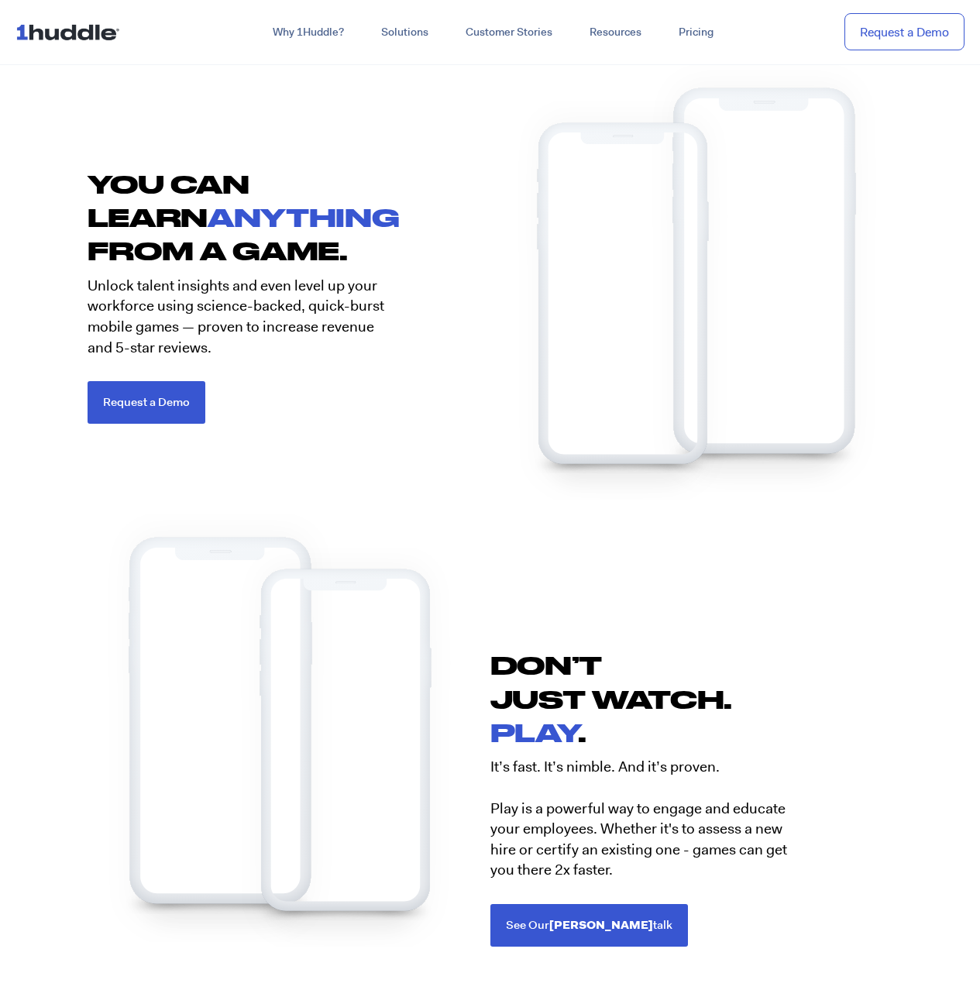
scroll to position [2633, 0]
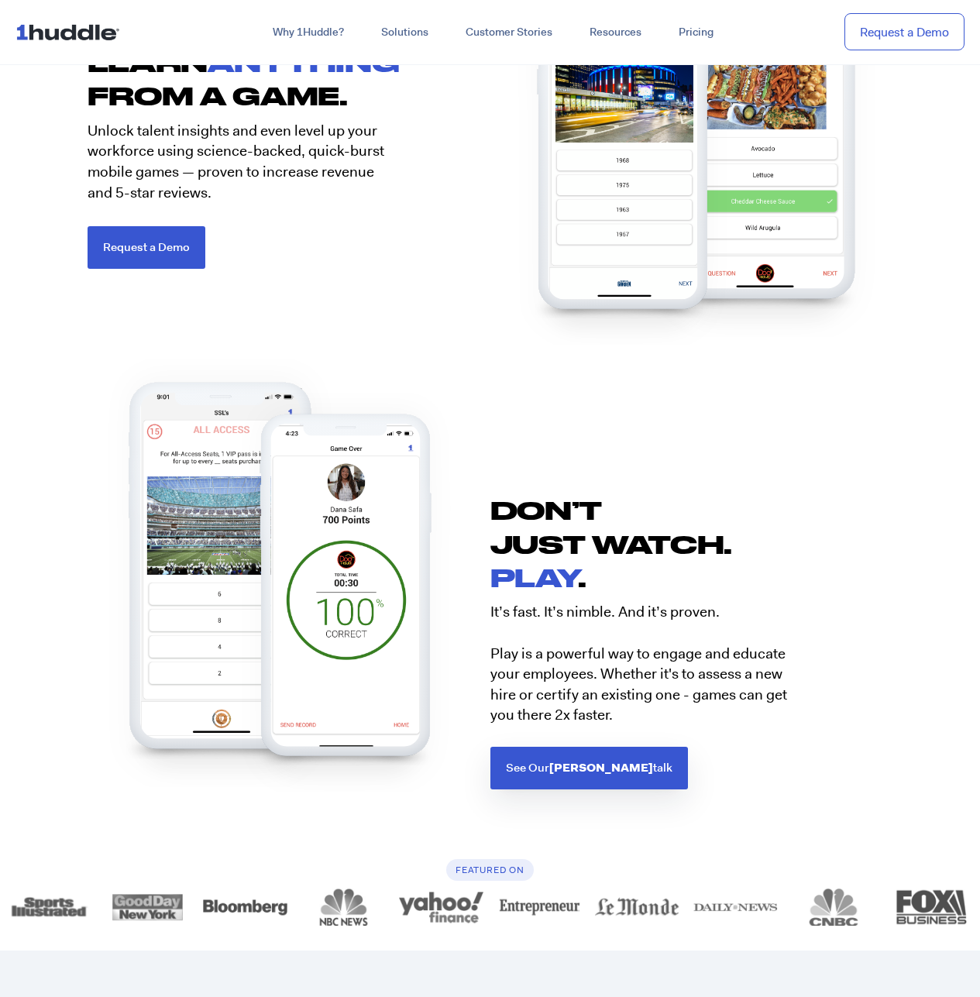
click at [589, 765] on span "See Our [PERSON_NAME] talk" at bounding box center [589, 768] width 166 height 12
